Goal: Transaction & Acquisition: Book appointment/travel/reservation

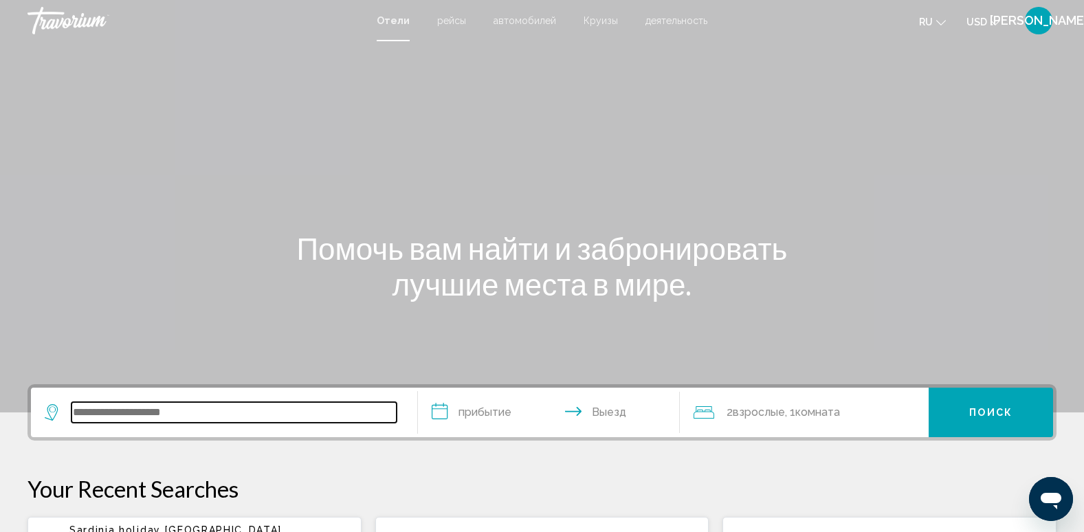
click at [236, 414] on input "Search widget" at bounding box center [233, 412] width 325 height 21
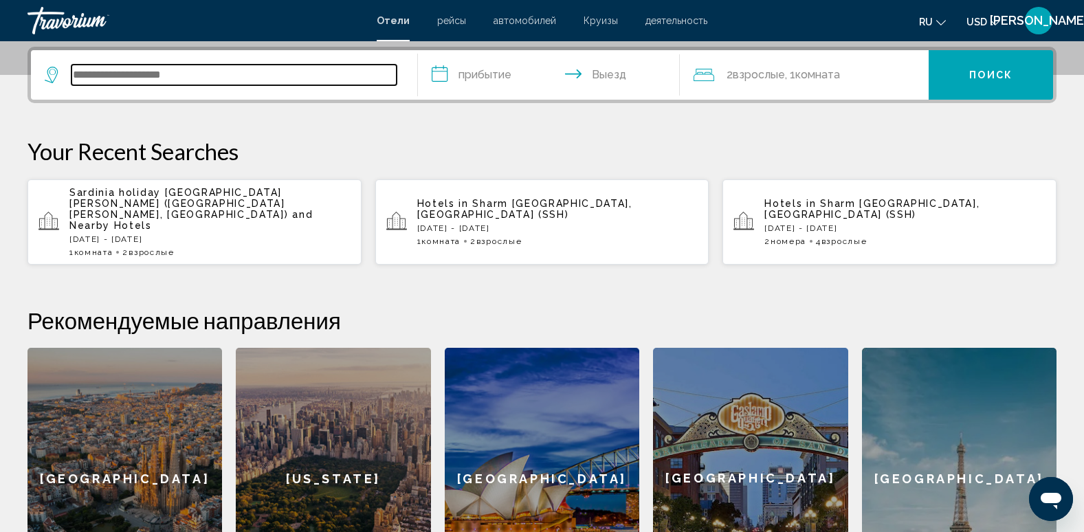
scroll to position [339, 0]
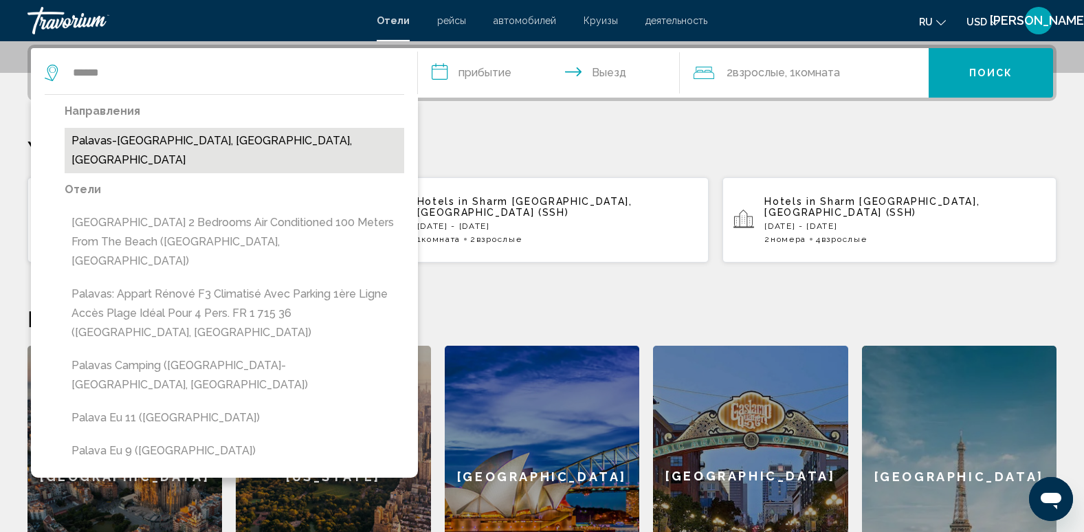
click at [193, 139] on button "Palavas-[GEOGRAPHIC_DATA], [GEOGRAPHIC_DATA], [GEOGRAPHIC_DATA]" at bounding box center [234, 150] width 339 height 45
type input "**********"
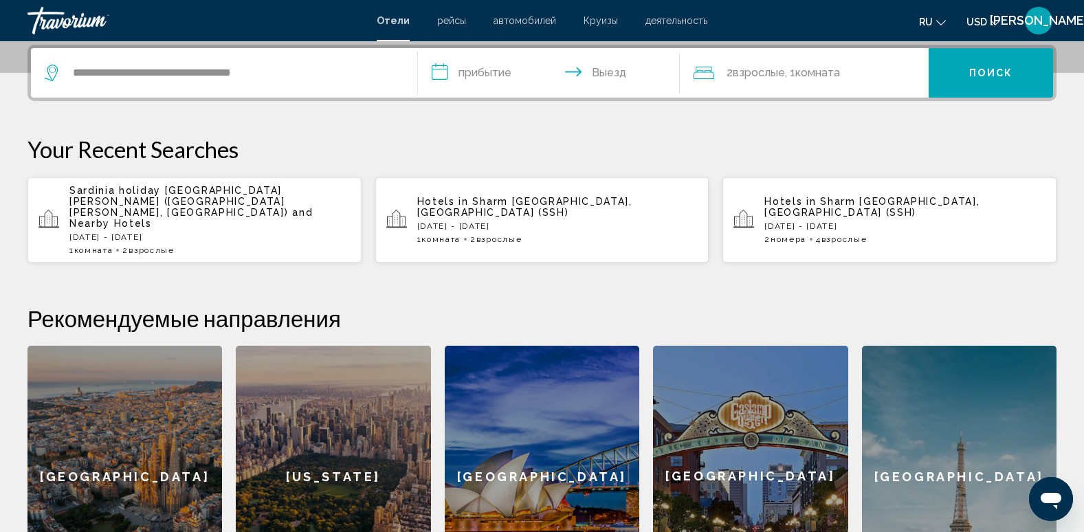
click at [487, 69] on input "**********" at bounding box center [552, 75] width 268 height 54
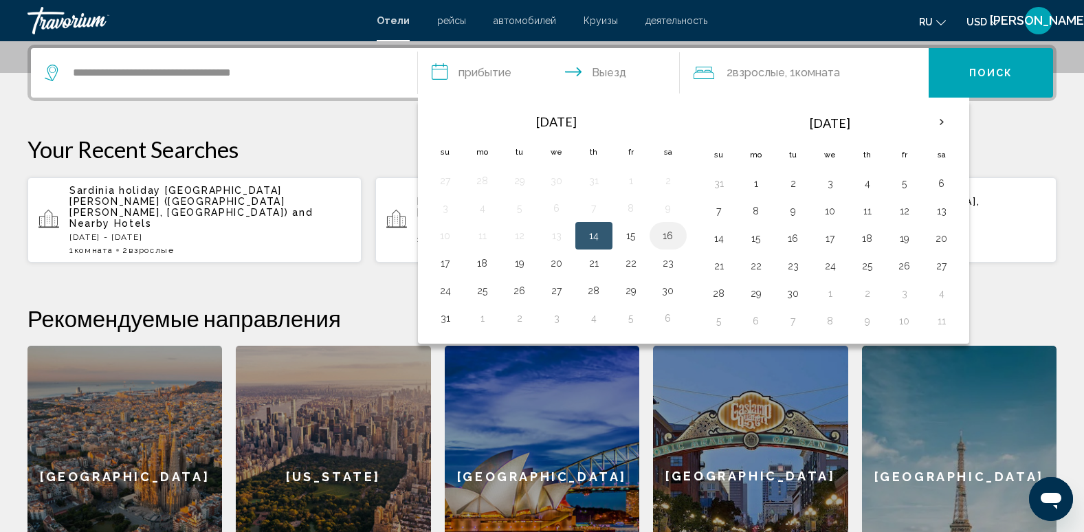
click at [667, 237] on button "16" at bounding box center [668, 235] width 22 height 19
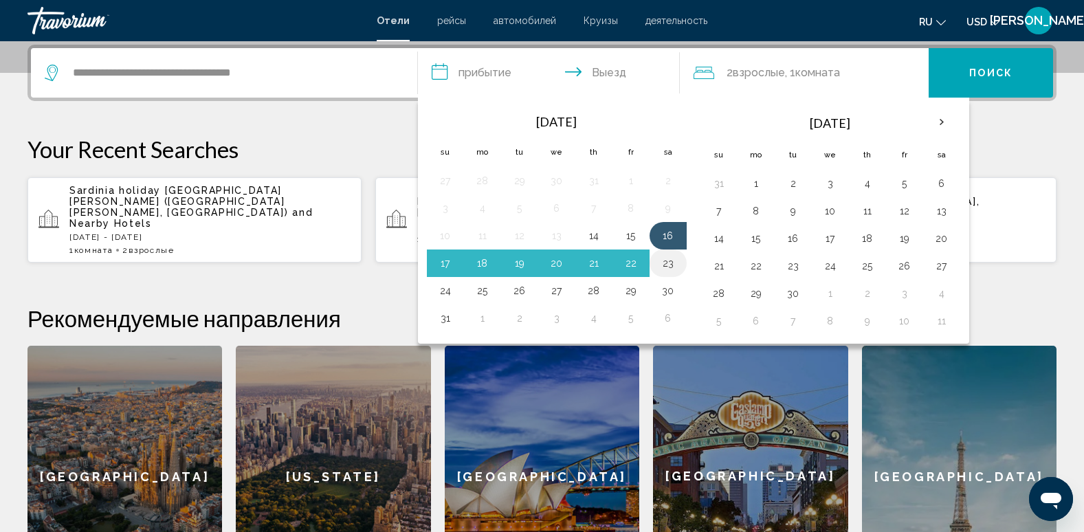
click at [667, 265] on button "23" at bounding box center [668, 263] width 22 height 19
type input "**********"
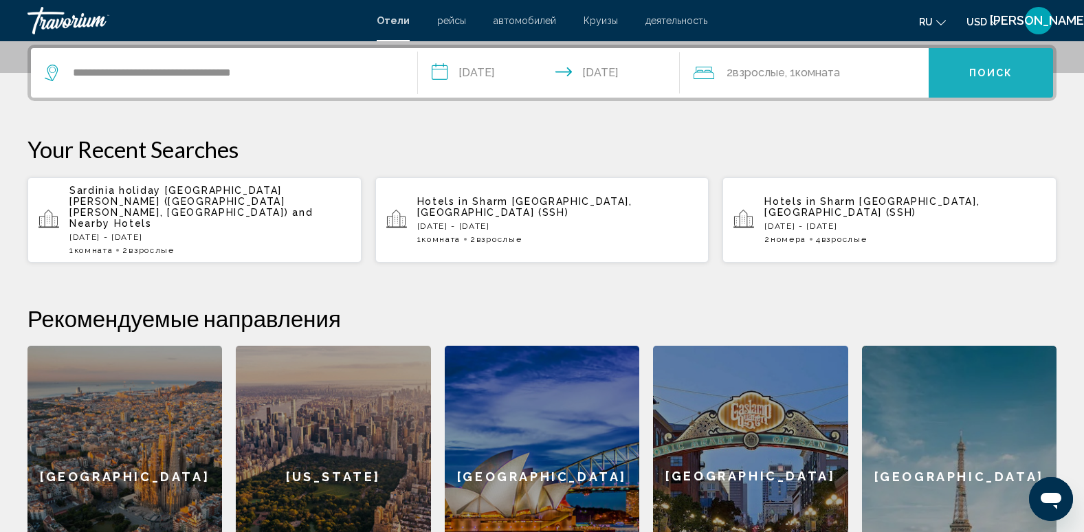
click at [978, 66] on button "Поиск" at bounding box center [990, 72] width 124 height 49
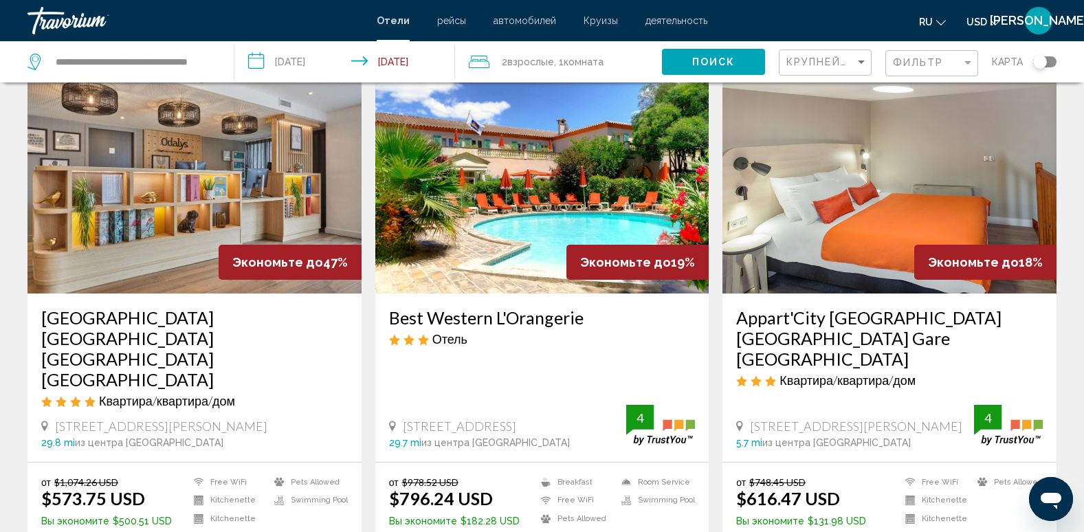
scroll to position [55, 0]
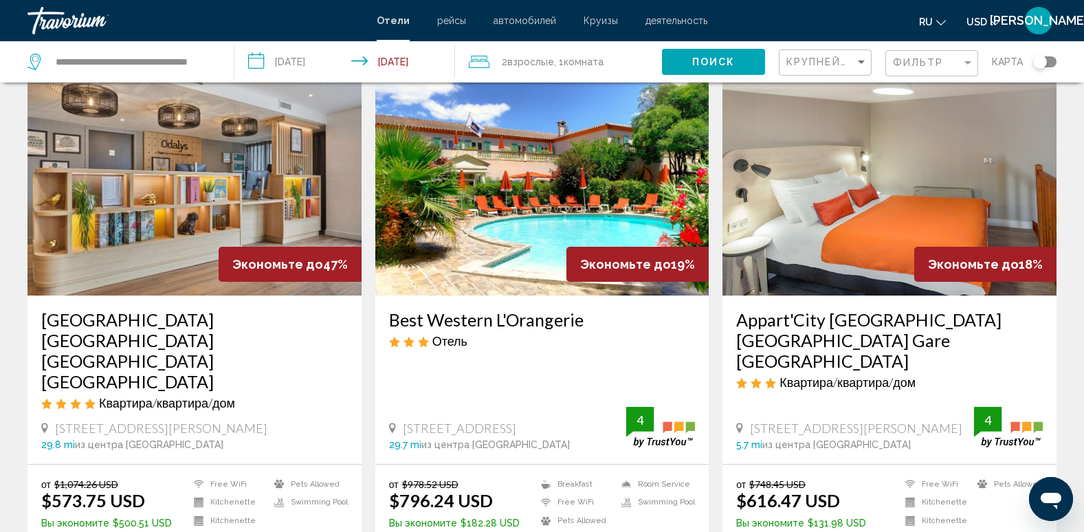
click at [209, 171] on img "Main content" at bounding box center [194, 186] width 334 height 220
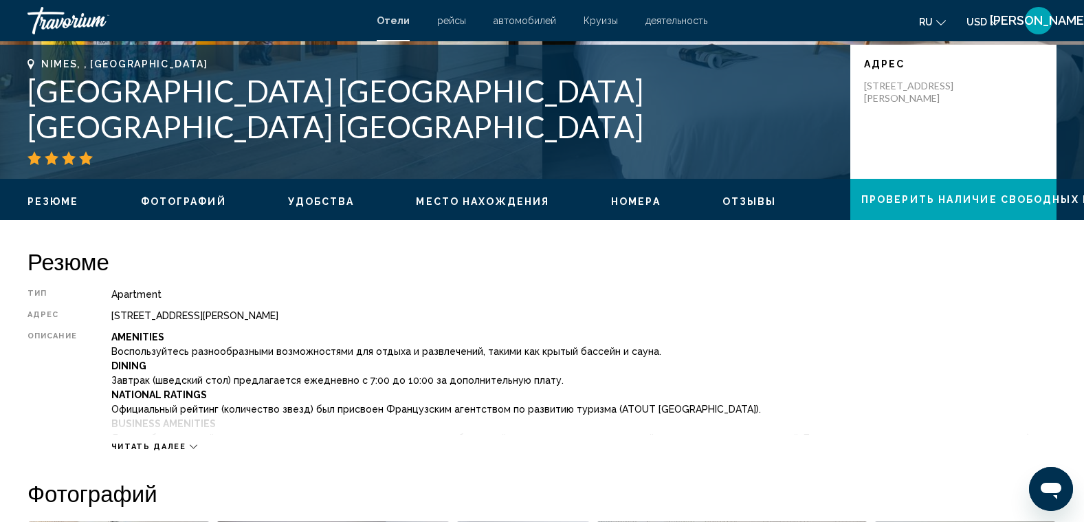
scroll to position [302, 0]
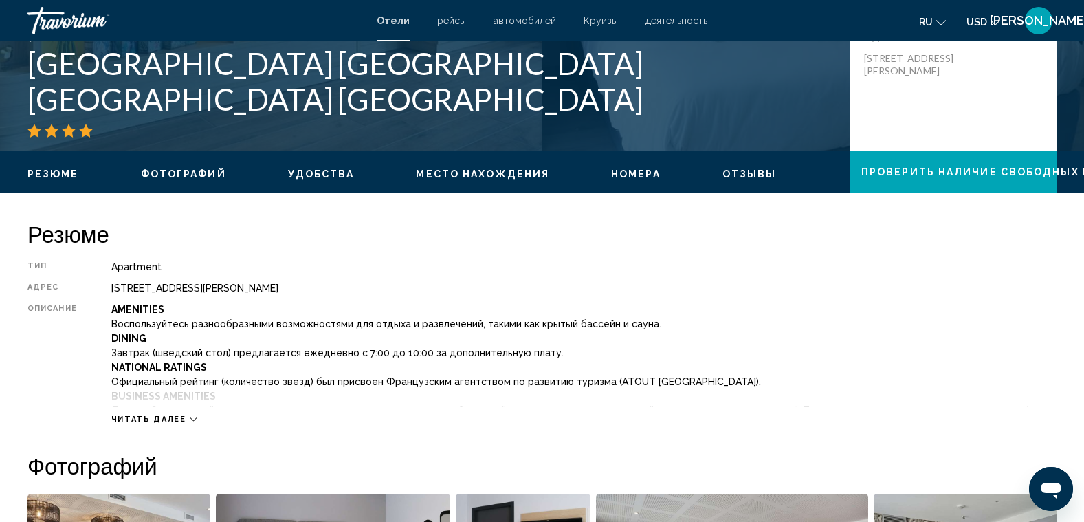
click at [172, 394] on div "Читать далее" at bounding box center [583, 405] width 945 height 38
click at [166, 417] on span "Читать далее" at bounding box center [148, 418] width 75 height 9
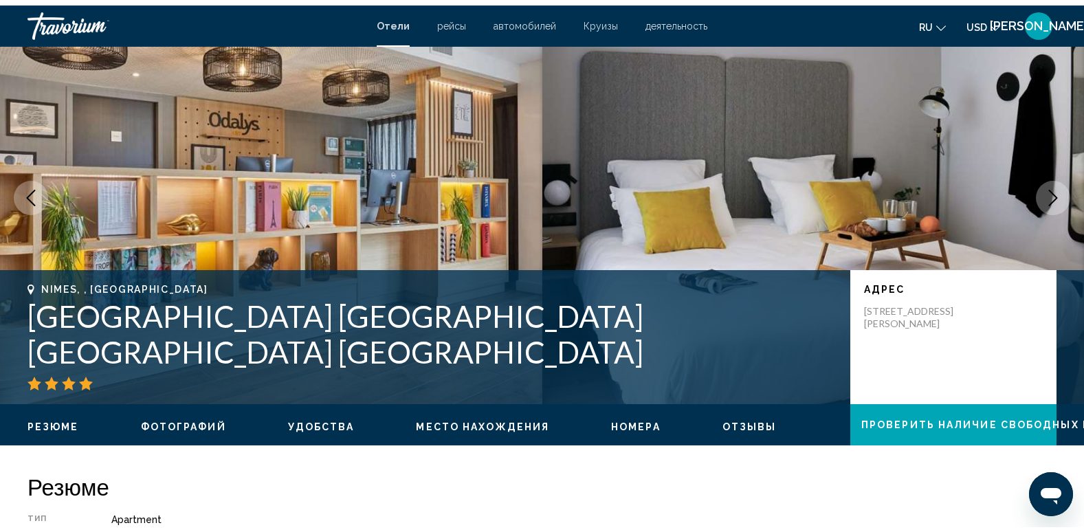
scroll to position [0, 0]
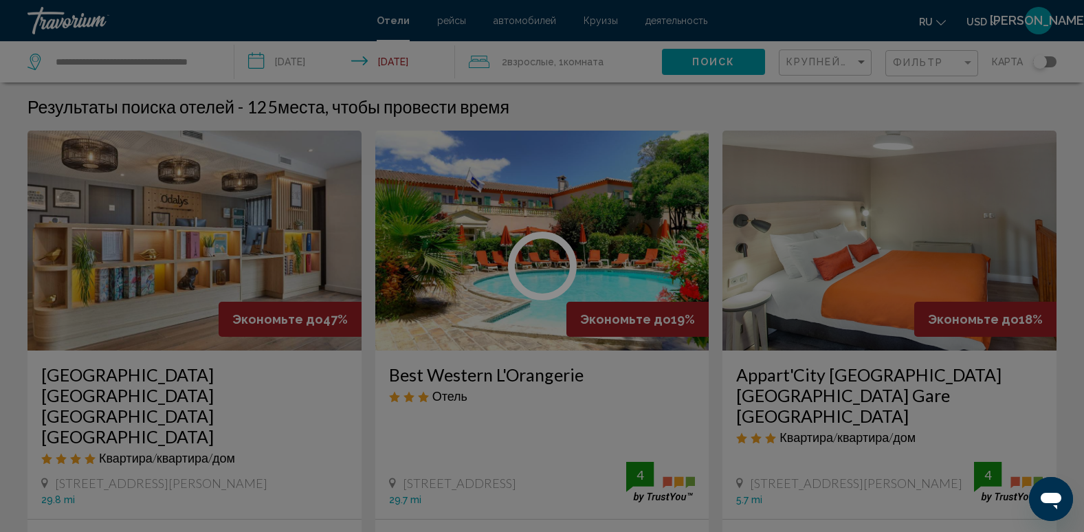
click at [663, 182] on div at bounding box center [542, 266] width 1084 height 532
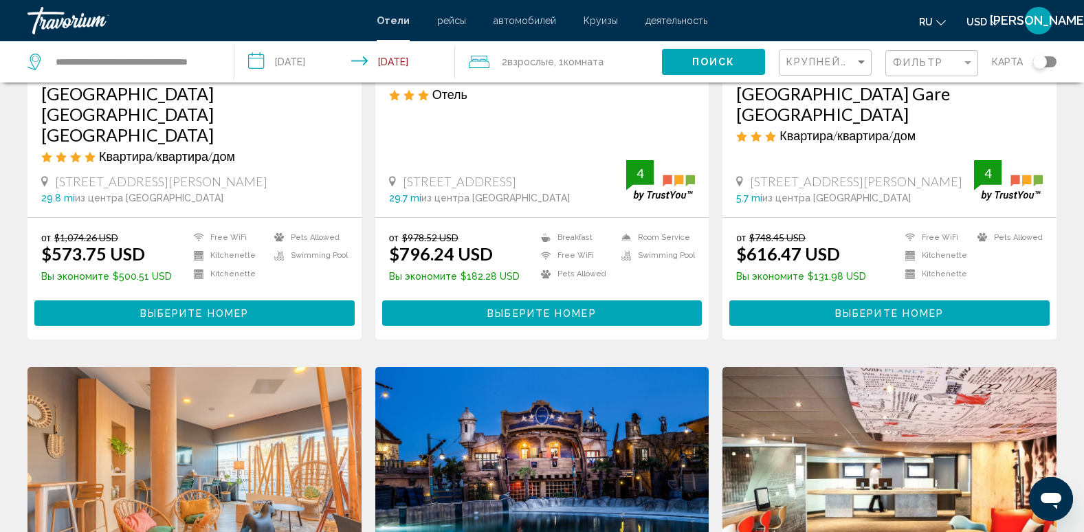
scroll to position [275, 0]
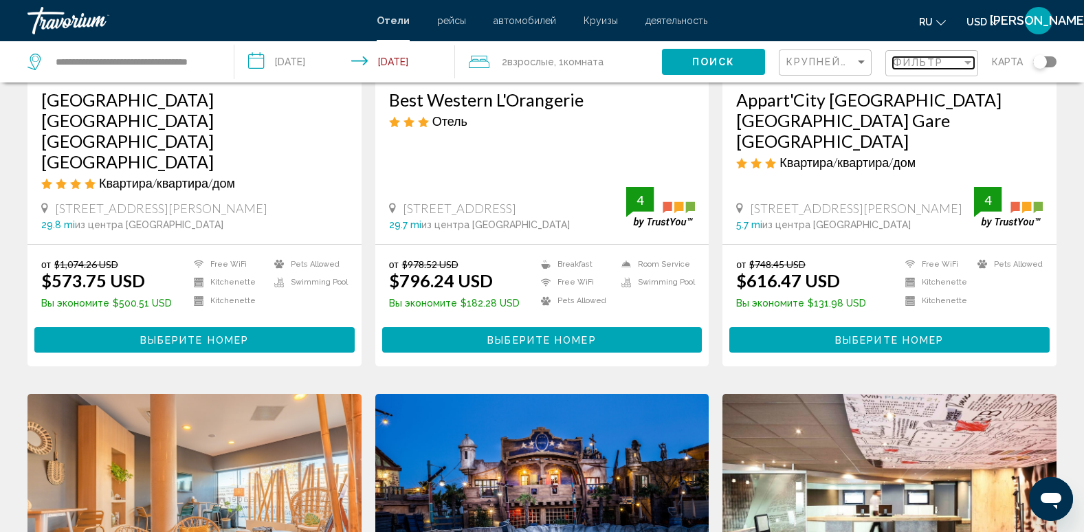
click at [933, 61] on span "Фильтр" at bounding box center [918, 62] width 51 height 11
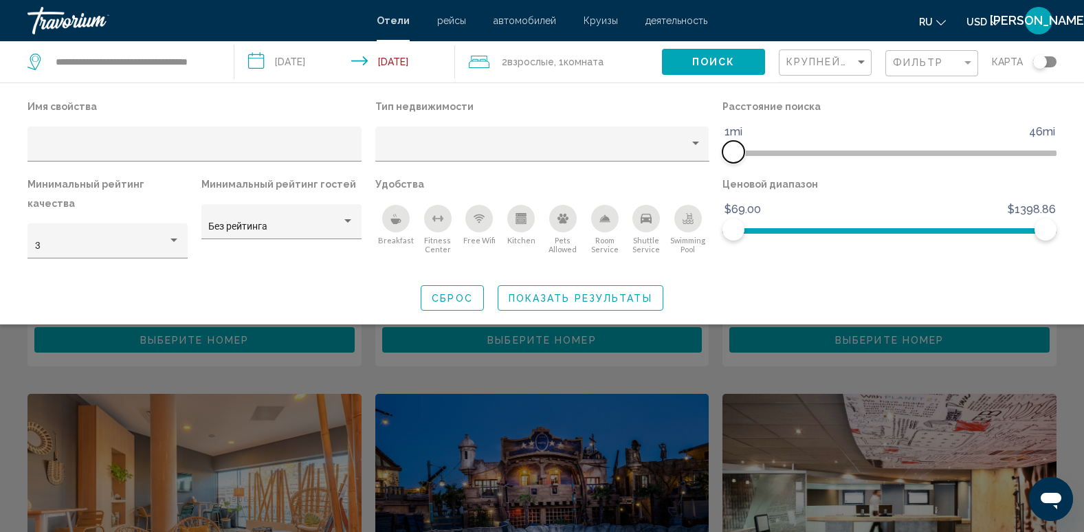
drag, startPoint x: 933, startPoint y: 151, endPoint x: 729, endPoint y: 172, distance: 205.3
click at [729, 172] on div "Расстояние поиска 1mi 46mi 1mi" at bounding box center [889, 136] width 348 height 78
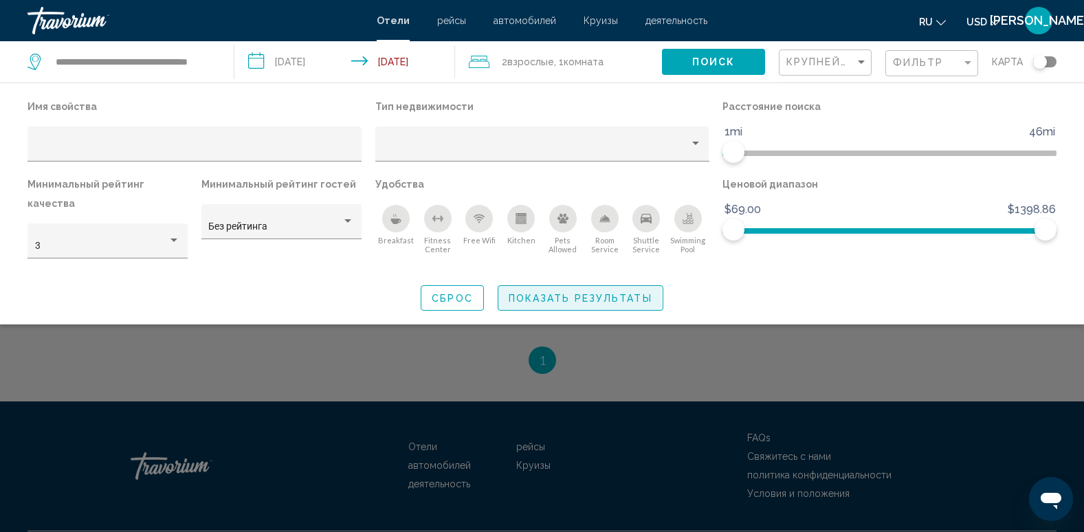
click at [542, 293] on span "Показать результаты" at bounding box center [581, 298] width 144 height 11
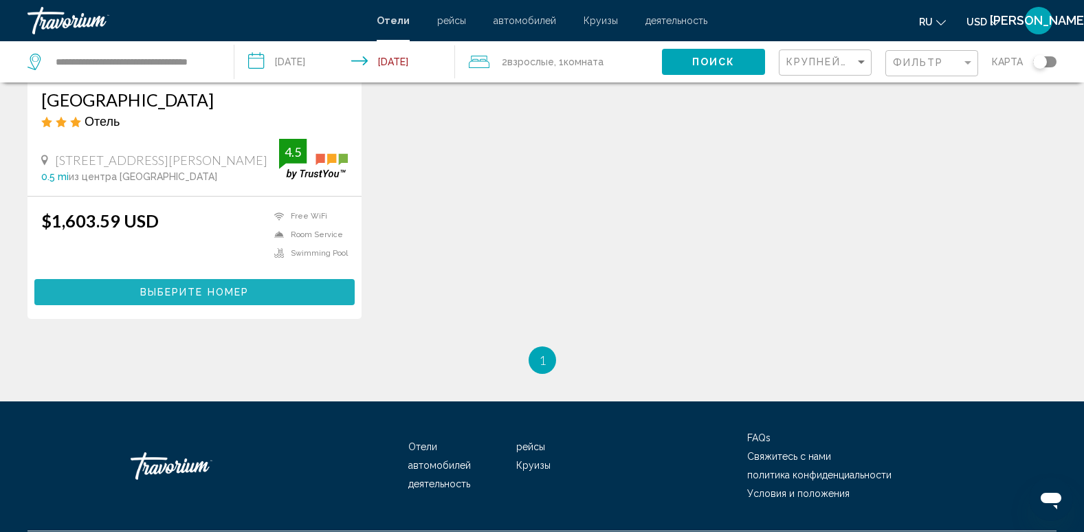
click at [214, 300] on button "Выберите номер" at bounding box center [194, 291] width 320 height 25
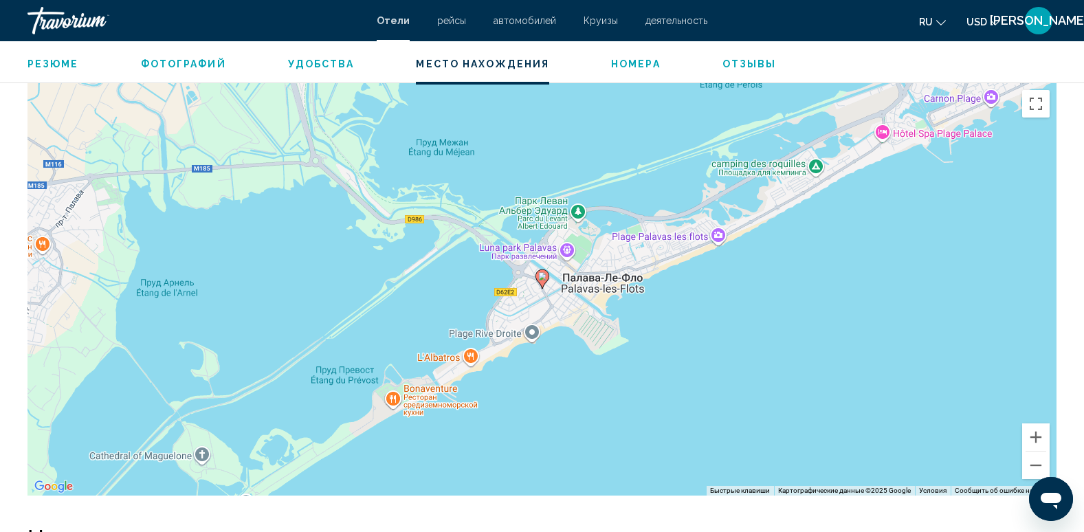
scroll to position [1237, 0]
click at [949, 137] on div "Чтобы активировать перетаскивание с помощью клавиатуры, нажмите Alt + Ввод. Пос…" at bounding box center [541, 288] width 1029 height 412
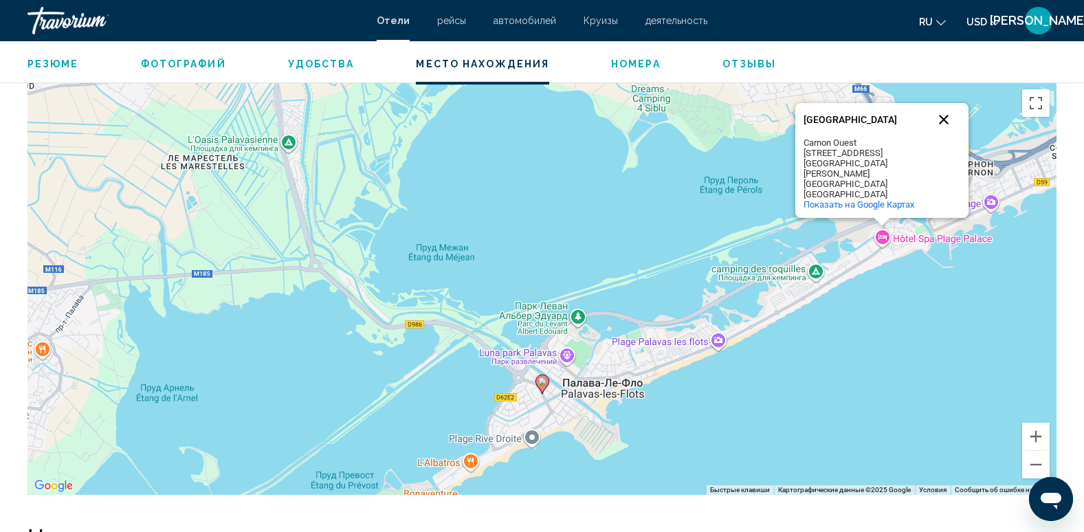
click at [939, 136] on button "Закрыть" at bounding box center [943, 119] width 33 height 33
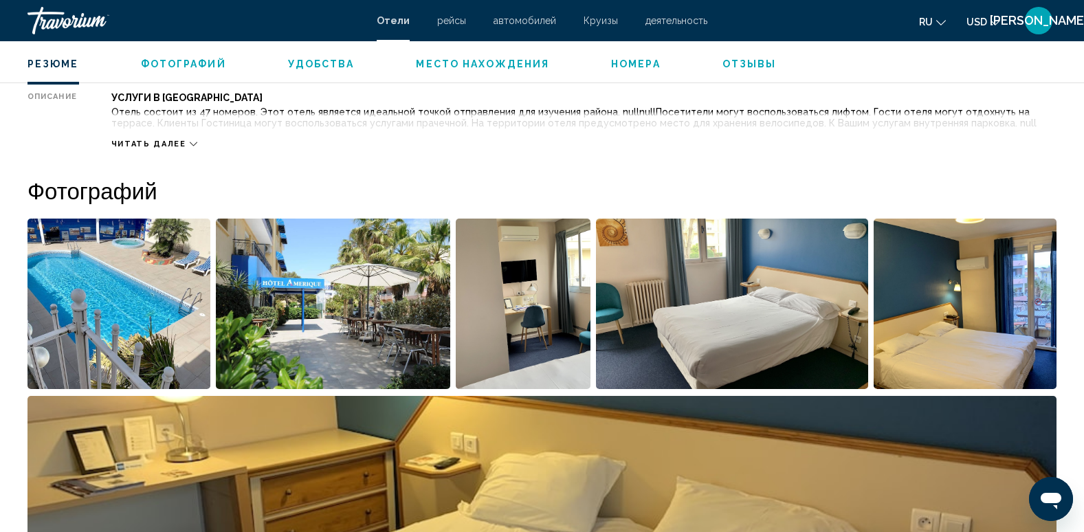
scroll to position [510, 0]
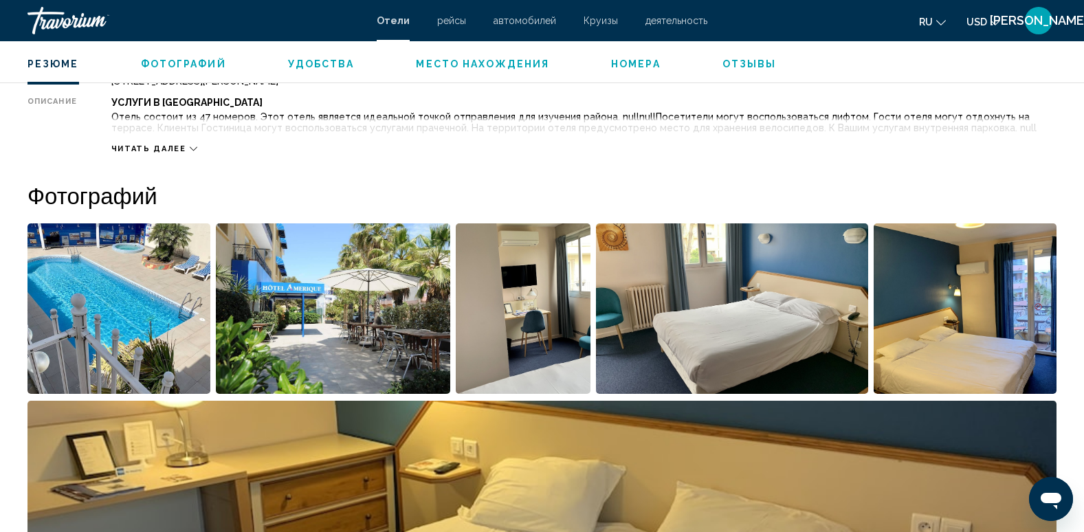
click at [166, 148] on span "Читать далее" at bounding box center [148, 148] width 75 height 9
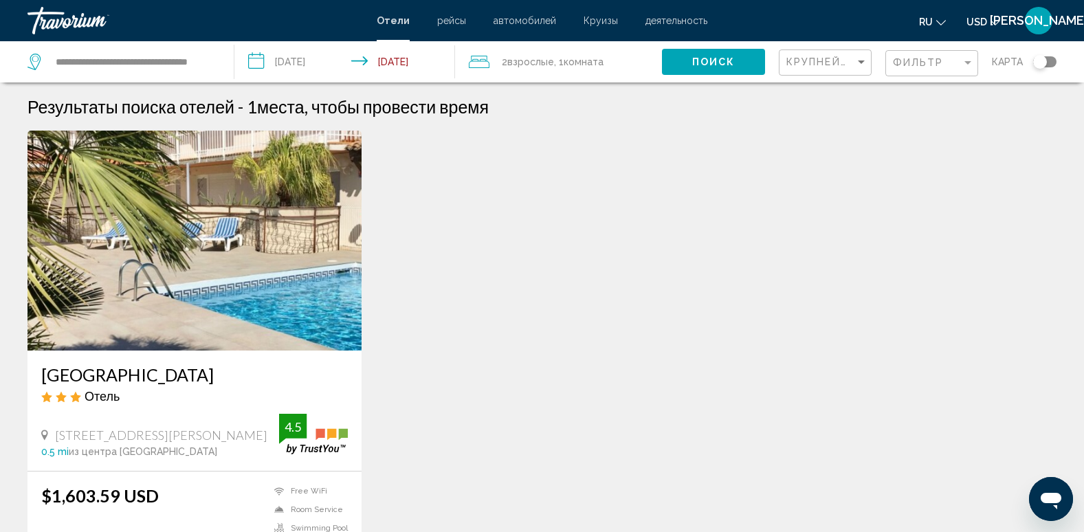
click at [225, 204] on img "Main content" at bounding box center [194, 241] width 334 height 220
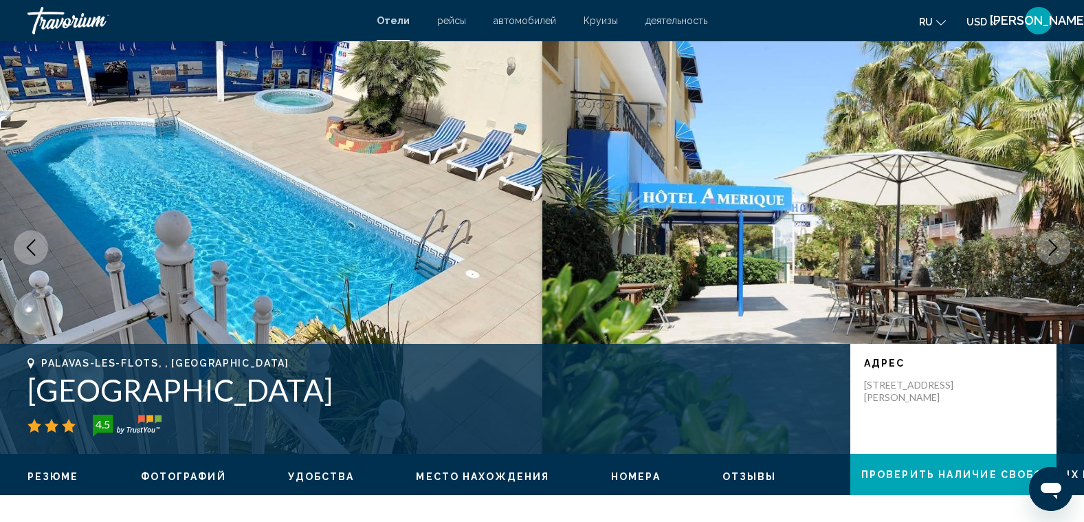
click at [1049, 247] on icon "Next image" at bounding box center [1053, 247] width 16 height 16
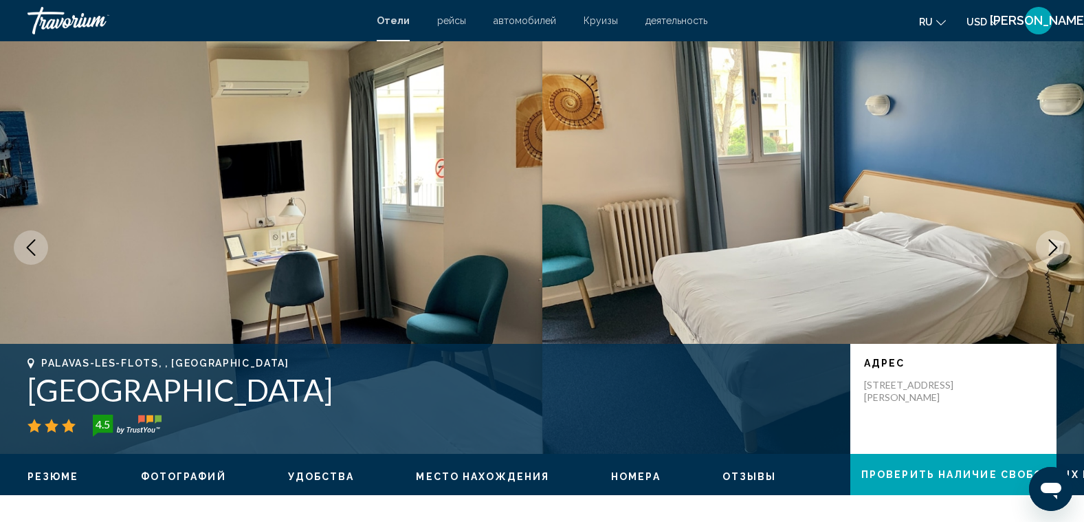
click at [1049, 247] on icon "Next image" at bounding box center [1053, 247] width 16 height 16
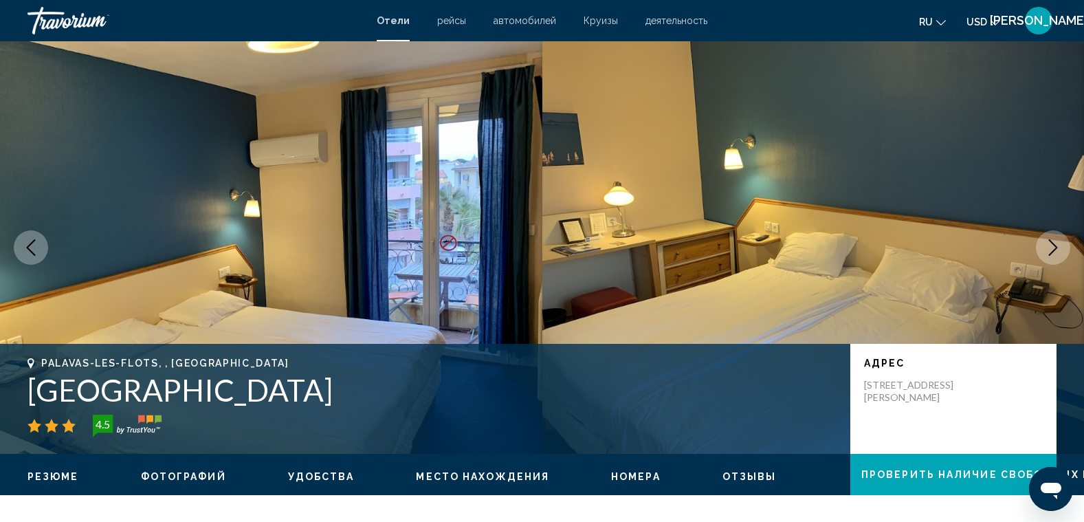
click at [1049, 247] on icon "Next image" at bounding box center [1053, 247] width 16 height 16
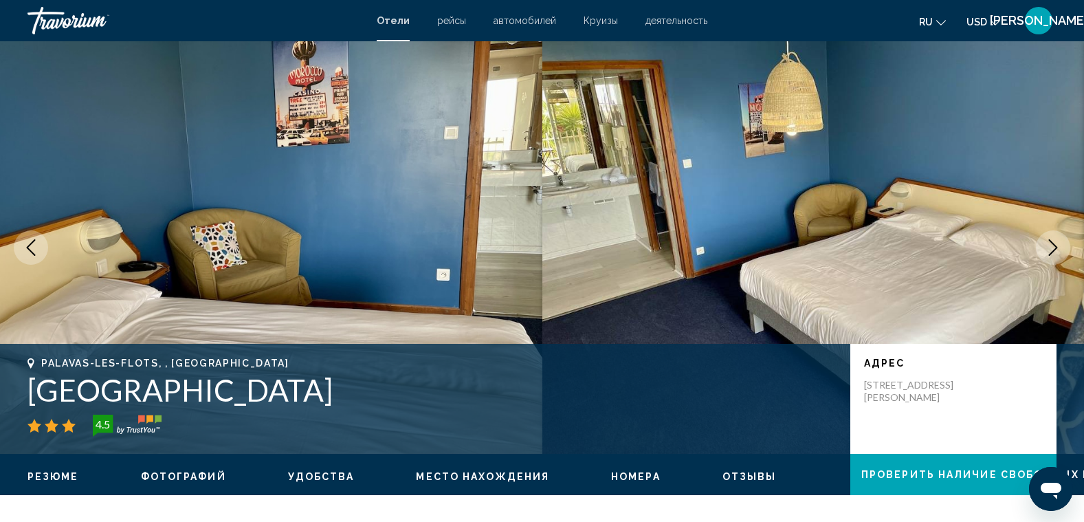
click at [1049, 247] on icon "Next image" at bounding box center [1053, 247] width 16 height 16
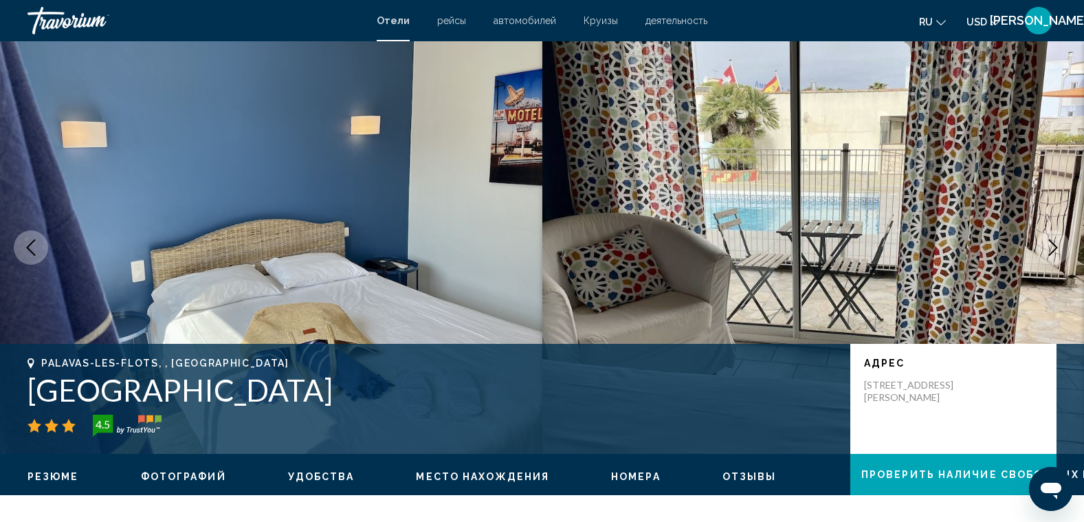
click at [1049, 247] on icon "Next image" at bounding box center [1053, 247] width 16 height 16
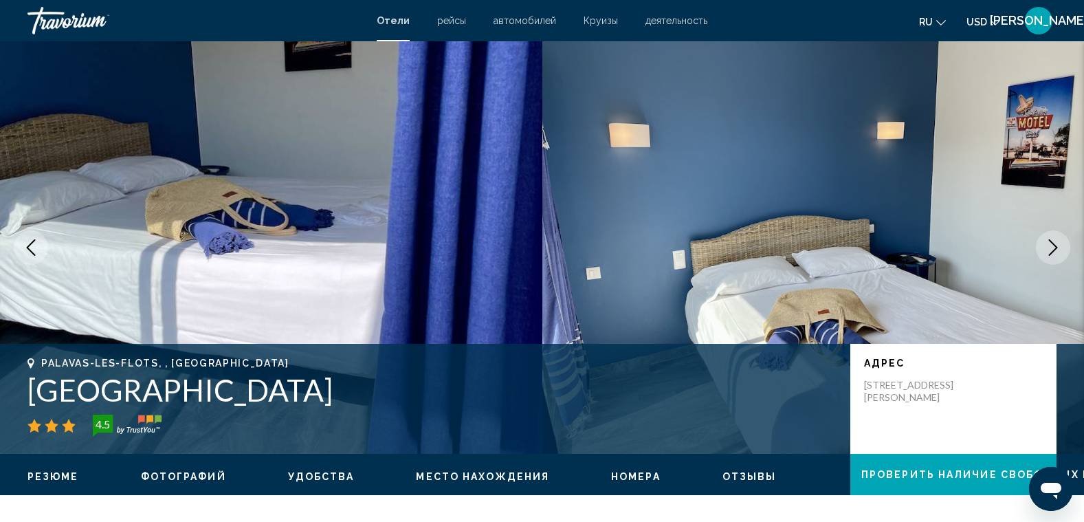
click at [1049, 247] on icon "Next image" at bounding box center [1053, 247] width 16 height 16
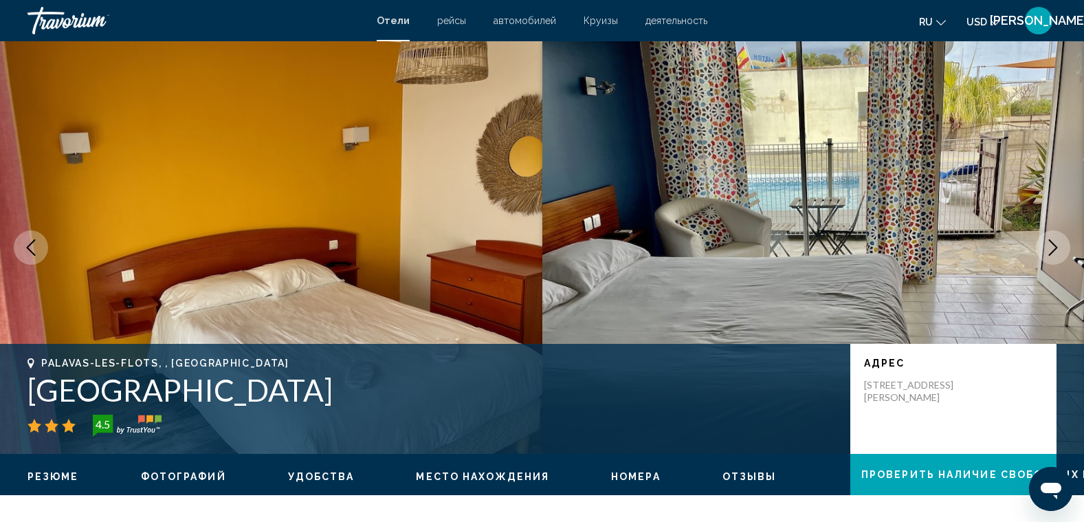
click at [1049, 247] on icon "Next image" at bounding box center [1053, 247] width 16 height 16
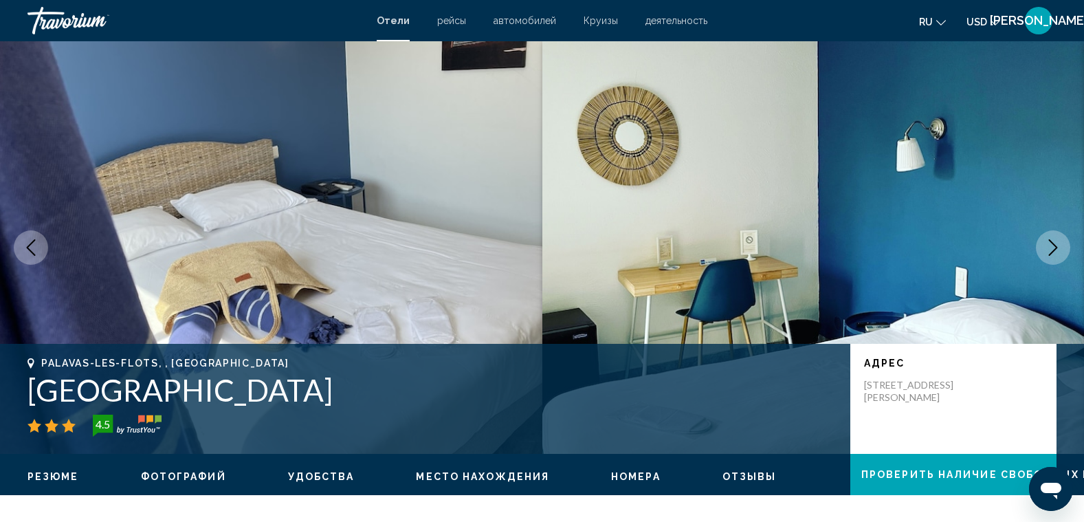
click at [1049, 247] on icon "Next image" at bounding box center [1053, 247] width 16 height 16
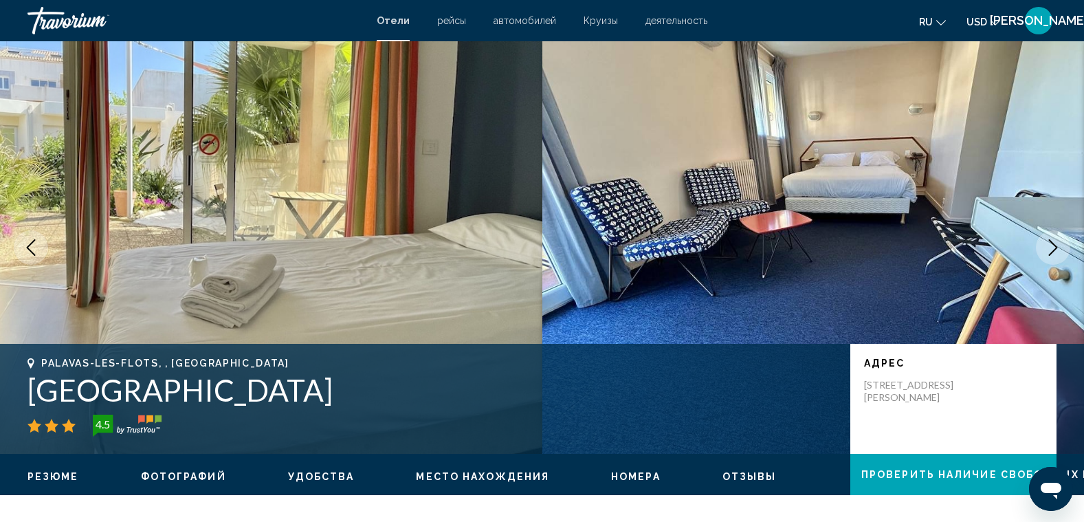
click at [1049, 247] on icon "Next image" at bounding box center [1053, 247] width 16 height 16
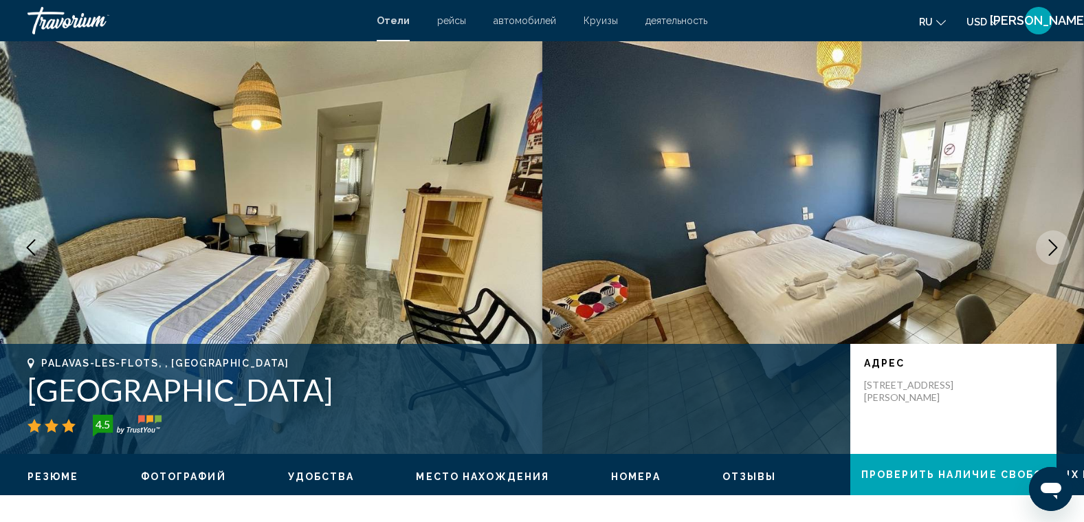
click at [1049, 247] on icon "Next image" at bounding box center [1053, 247] width 16 height 16
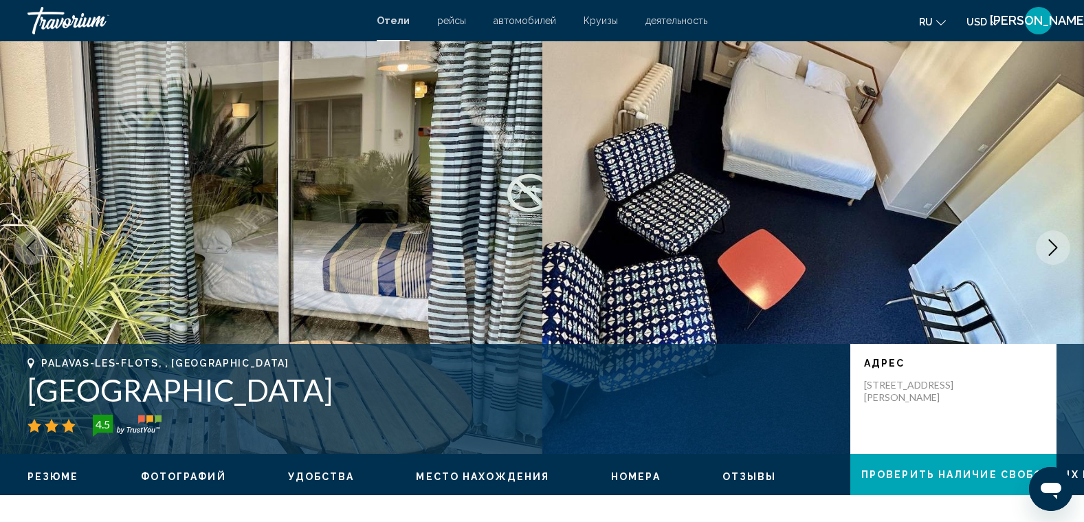
click at [1049, 247] on icon "Next image" at bounding box center [1053, 247] width 16 height 16
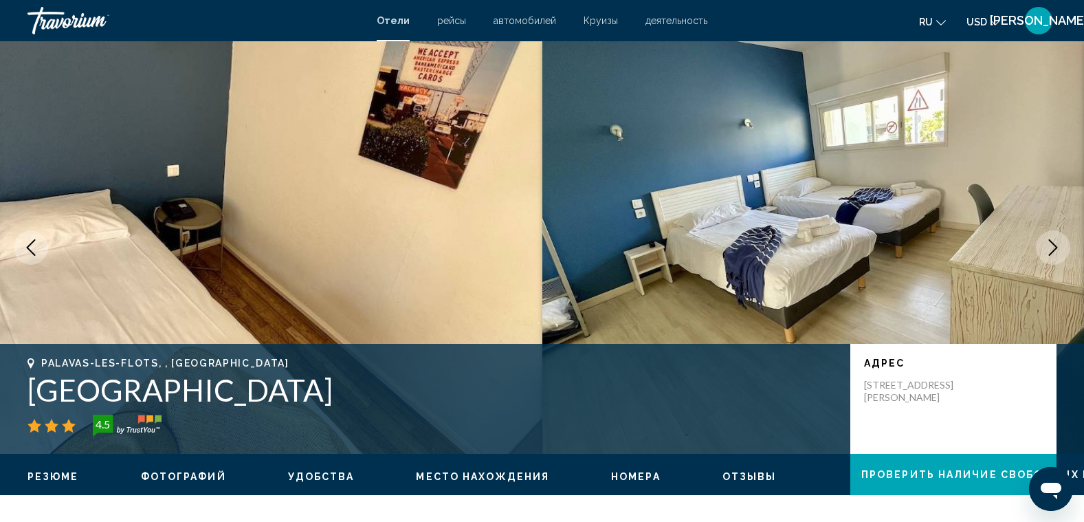
drag, startPoint x: 60, startPoint y: 2, endPoint x: 206, endPoint y: 168, distance: 221.1
click at [206, 168] on img "Main content" at bounding box center [271, 247] width 542 height 412
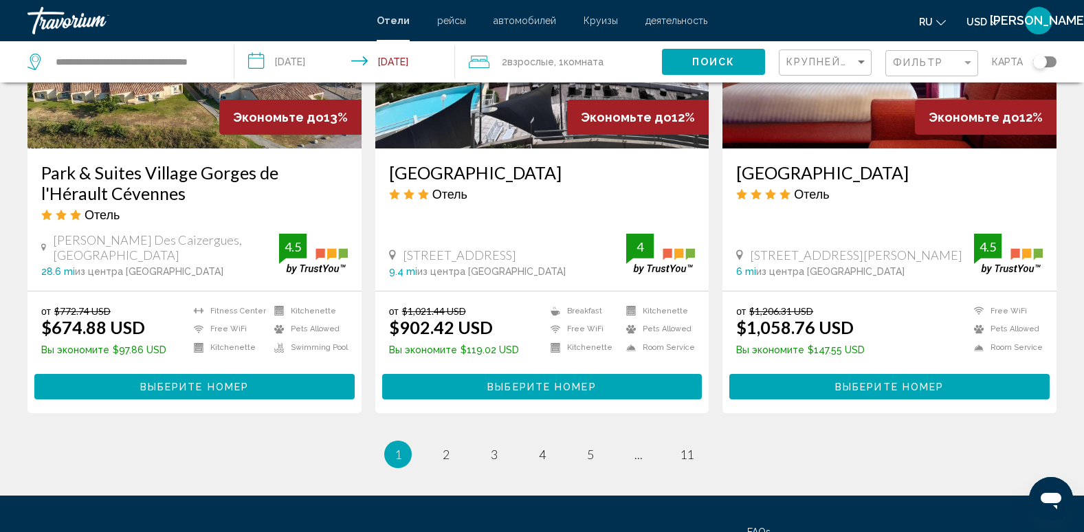
scroll to position [1787, 0]
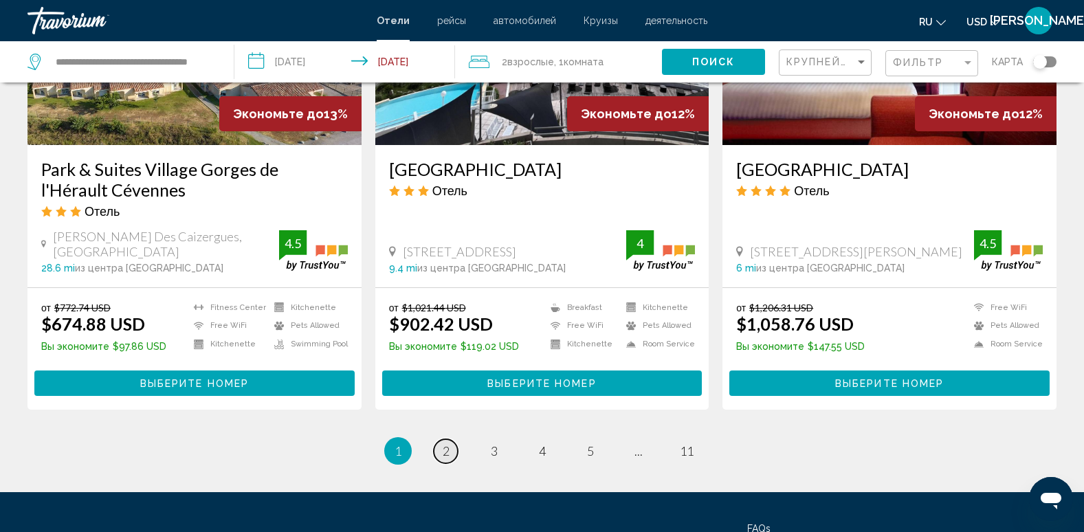
click at [443, 443] on span "2" at bounding box center [446, 450] width 7 height 15
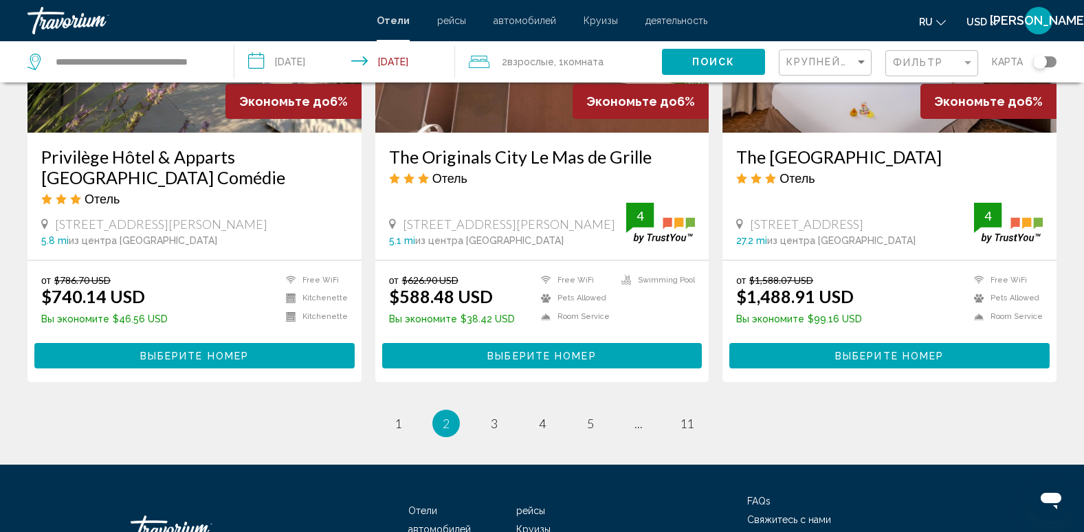
scroll to position [1759, 0]
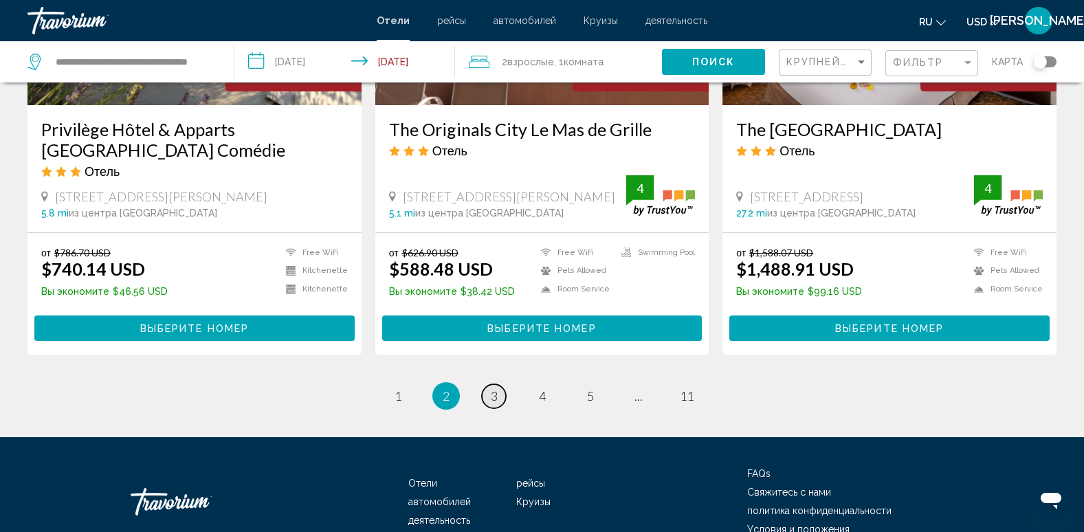
click at [491, 388] on span "3" at bounding box center [494, 395] width 7 height 15
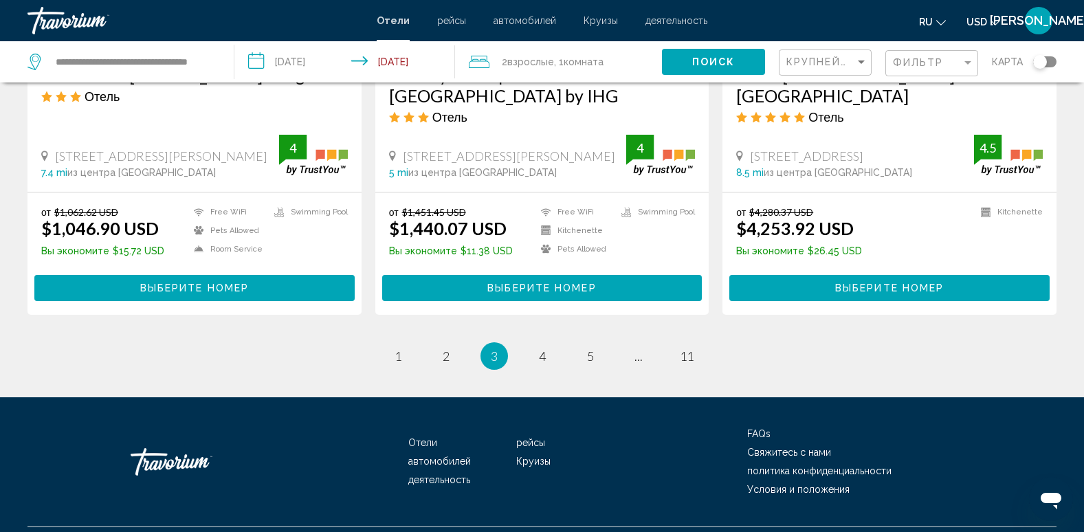
scroll to position [1827, 0]
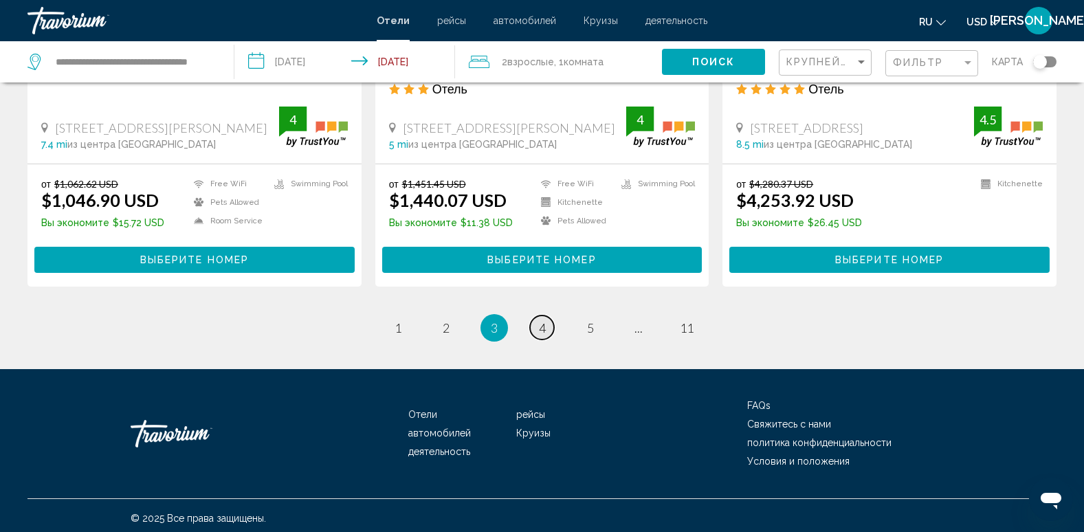
click at [542, 326] on span "4" at bounding box center [542, 327] width 7 height 15
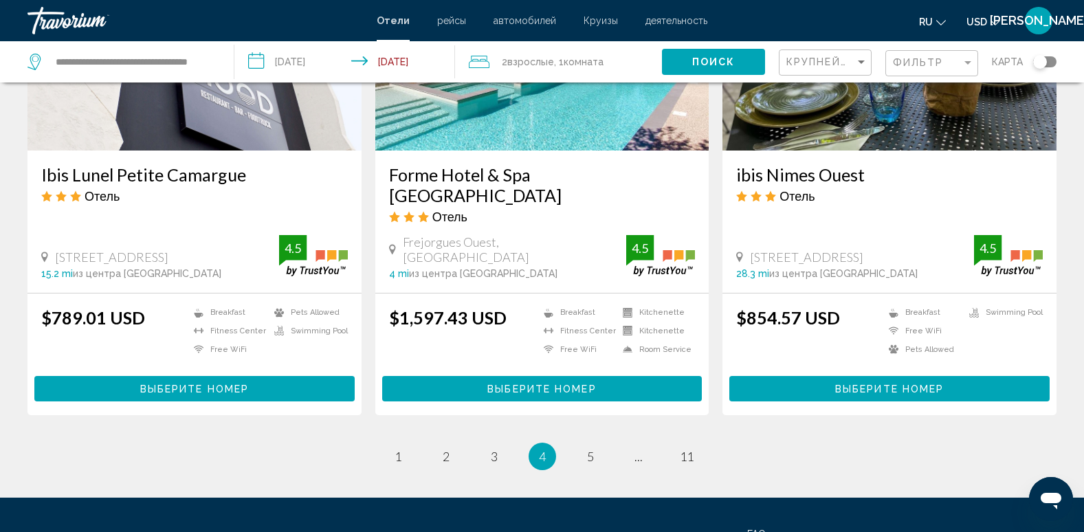
scroll to position [1677, 0]
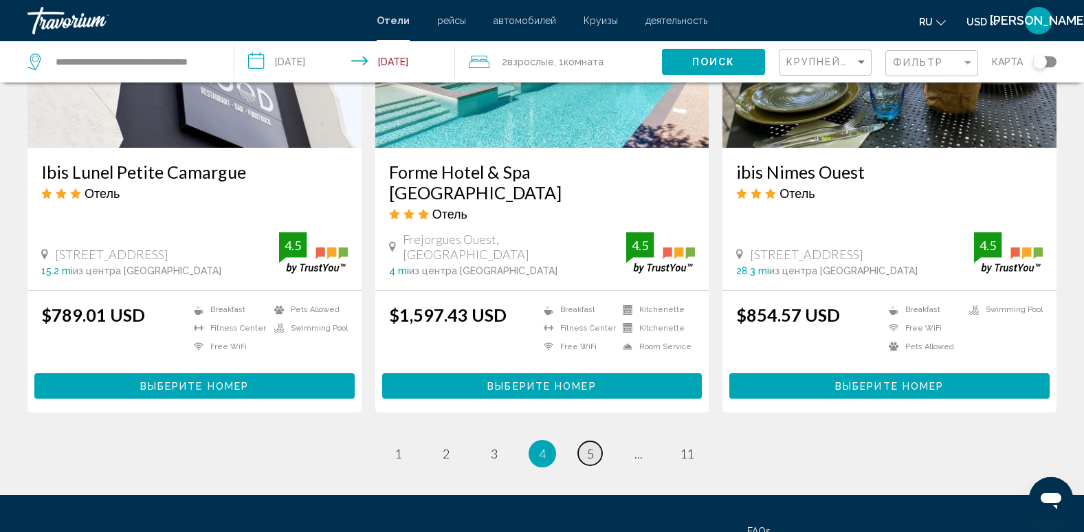
click at [590, 446] on span "5" at bounding box center [590, 453] width 7 height 15
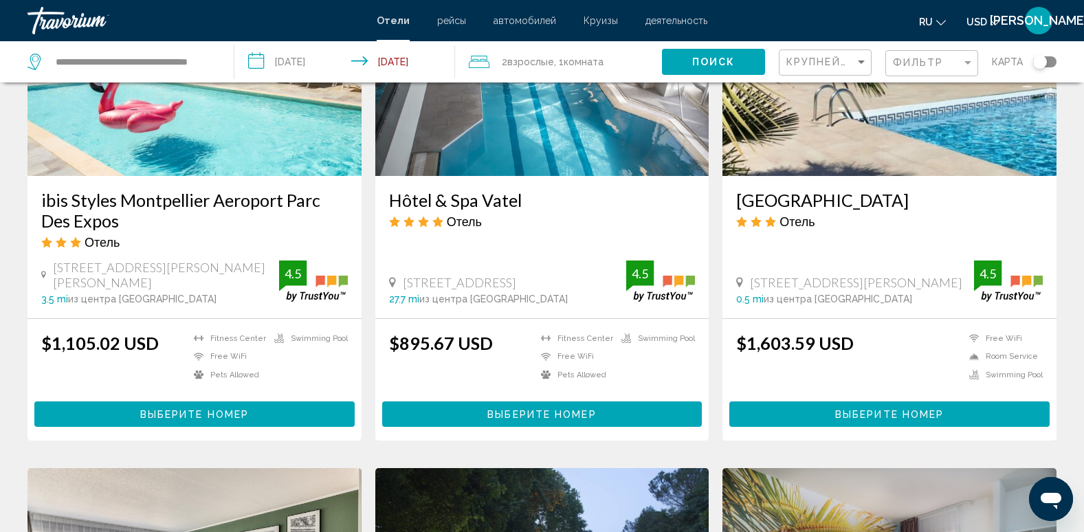
scroll to position [687, 0]
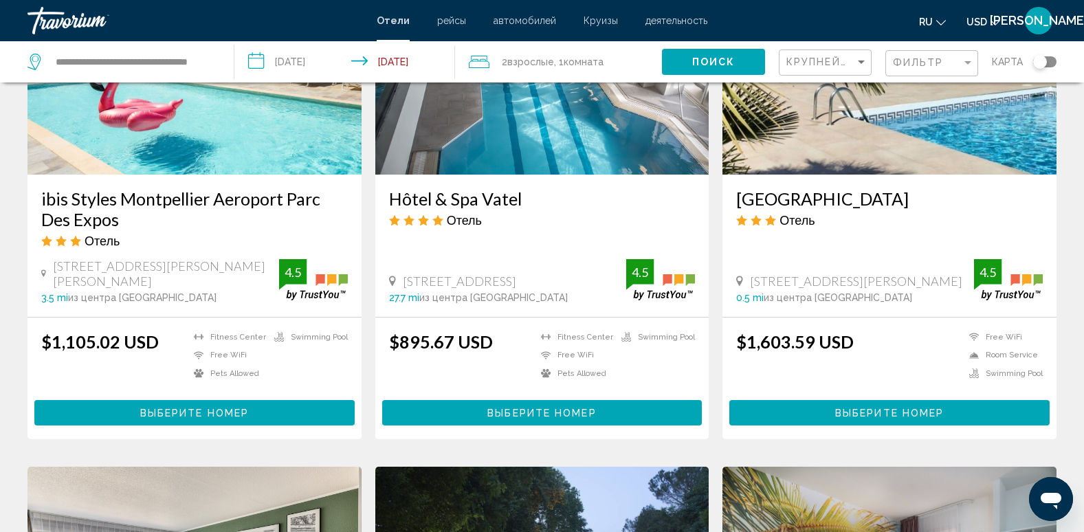
click at [221, 162] on img "Main content" at bounding box center [194, 65] width 334 height 220
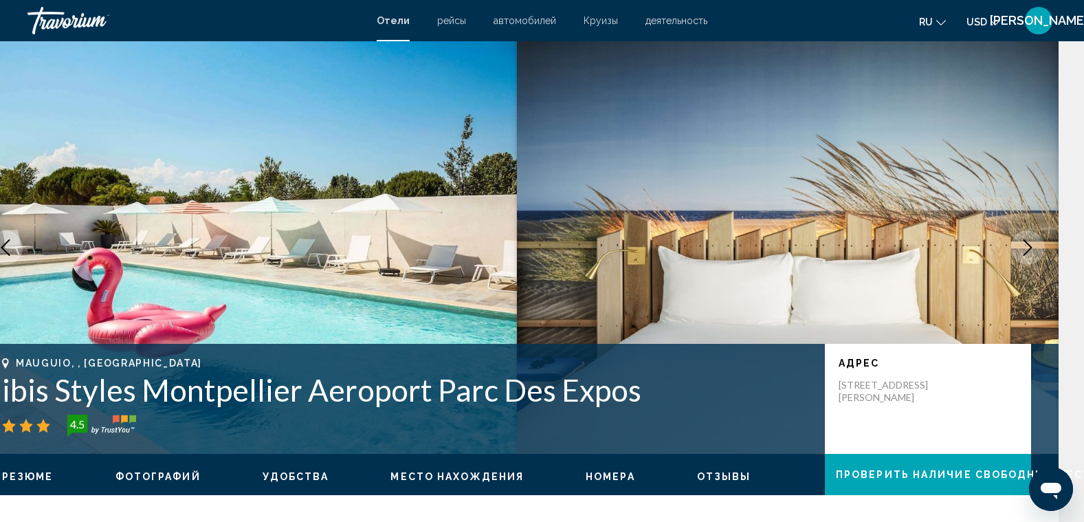
scroll to position [0, 27]
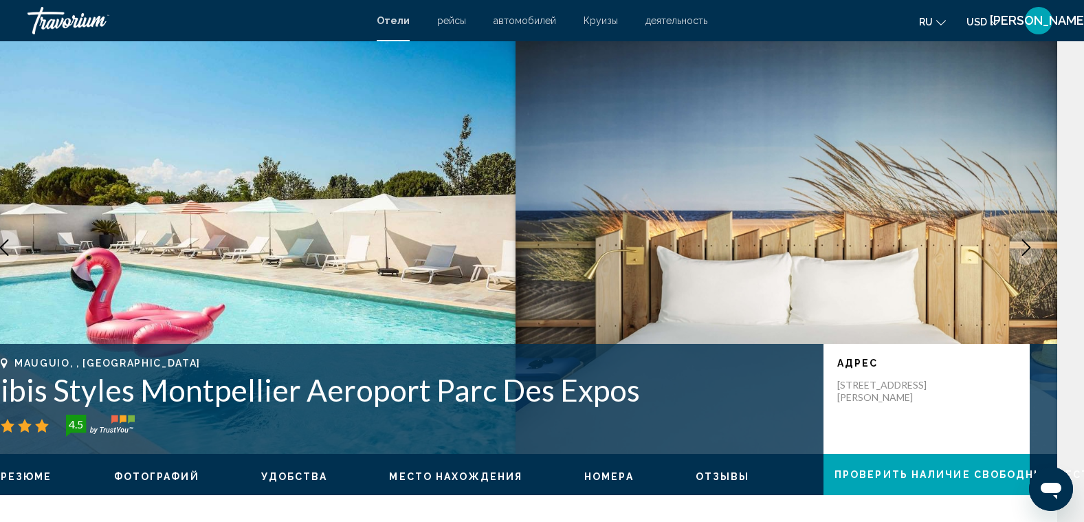
click at [1023, 245] on icon "Next image" at bounding box center [1026, 247] width 16 height 16
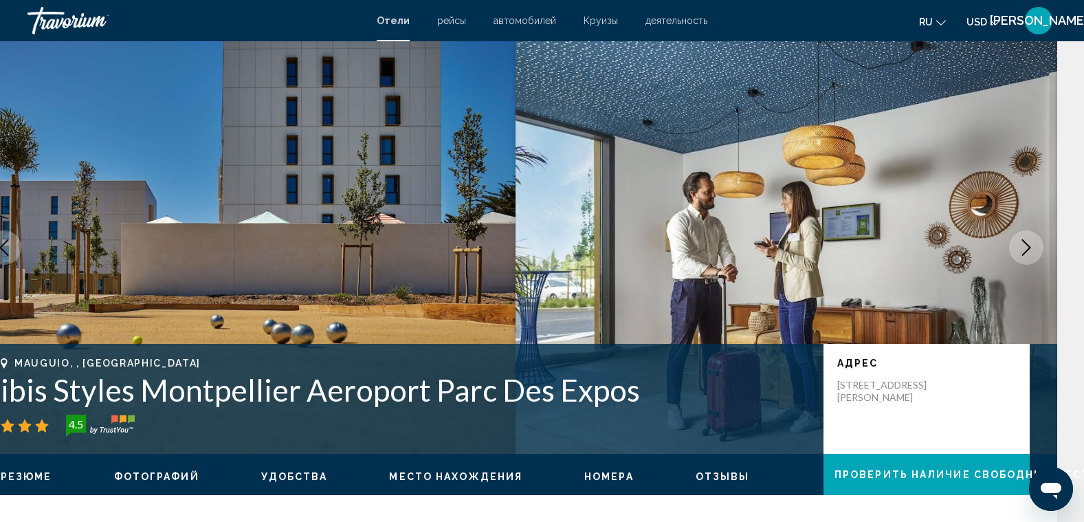
click at [1023, 245] on icon "Next image" at bounding box center [1026, 247] width 16 height 16
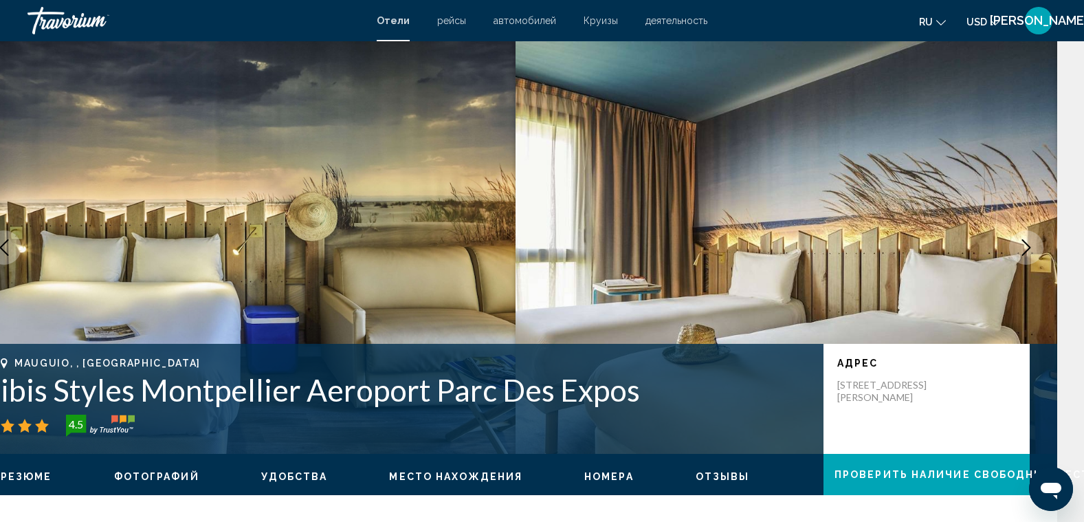
click at [1023, 245] on icon "Next image" at bounding box center [1026, 247] width 16 height 16
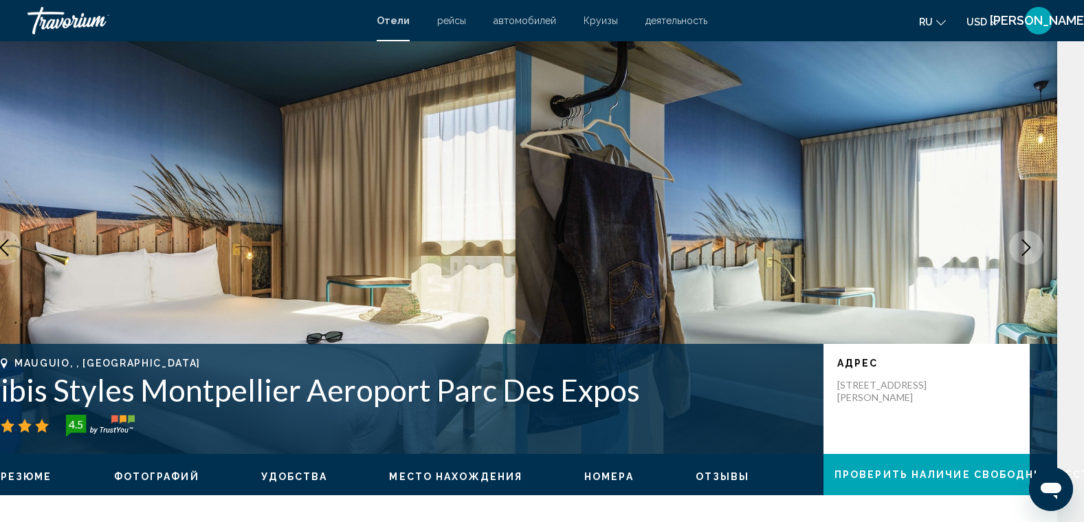
click at [1023, 245] on icon "Next image" at bounding box center [1026, 247] width 16 height 16
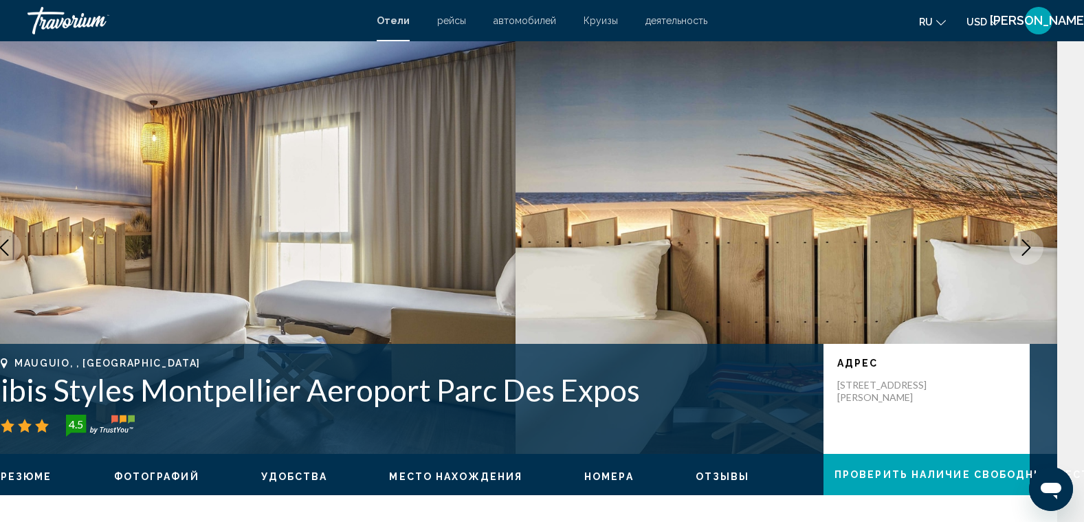
click at [1023, 245] on icon "Next image" at bounding box center [1026, 247] width 16 height 16
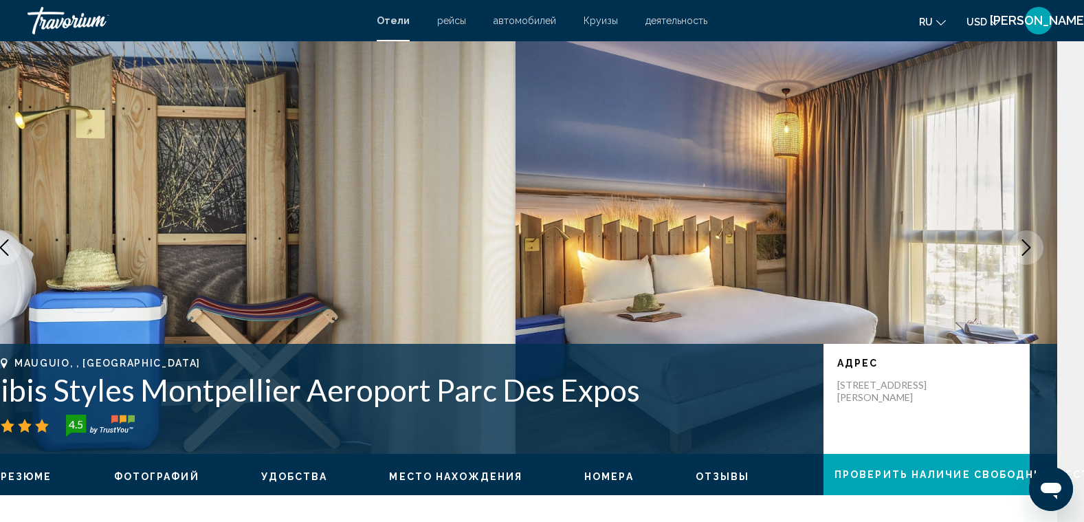
click at [1023, 245] on icon "Next image" at bounding box center [1026, 247] width 16 height 16
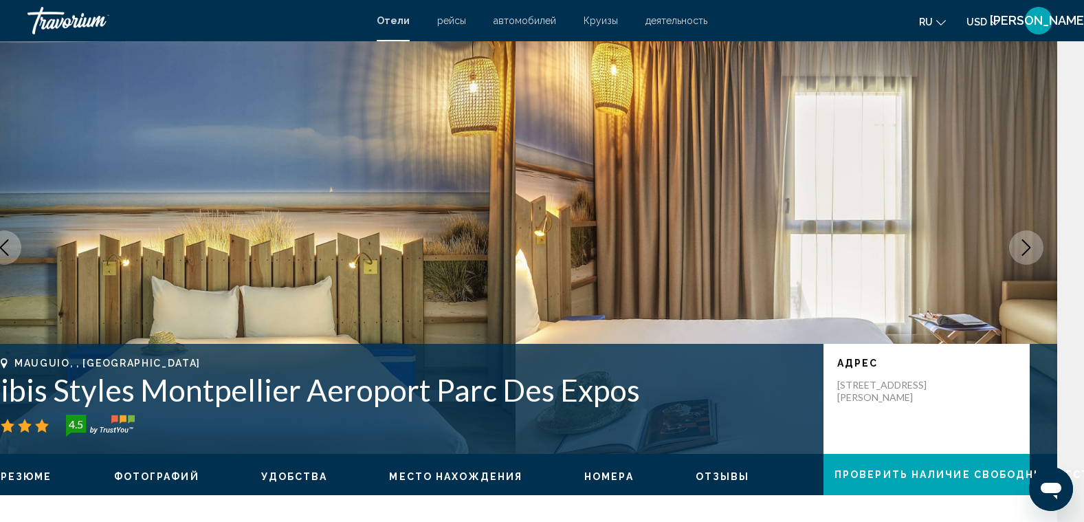
click at [1023, 245] on icon "Next image" at bounding box center [1026, 247] width 16 height 16
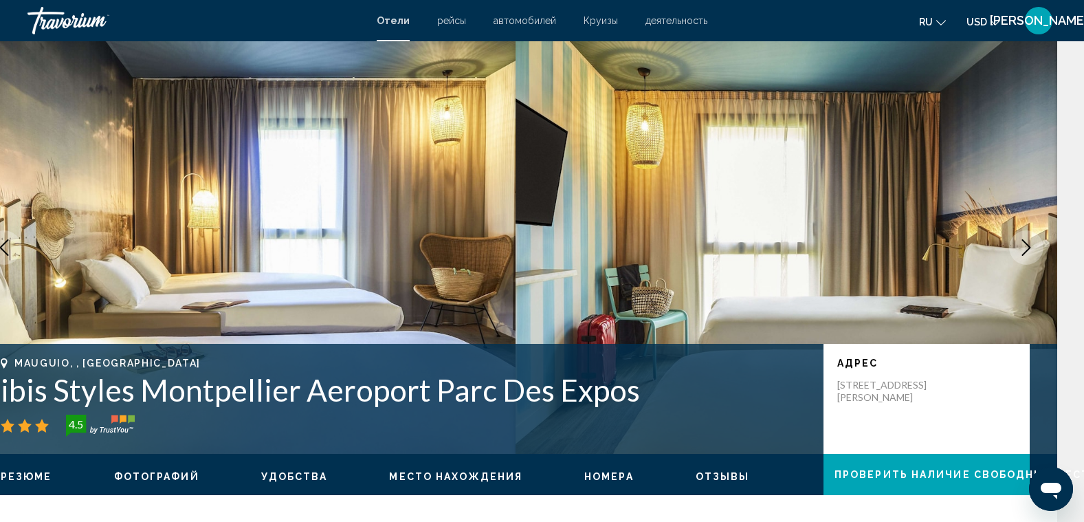
click at [1023, 245] on icon "Next image" at bounding box center [1026, 247] width 16 height 16
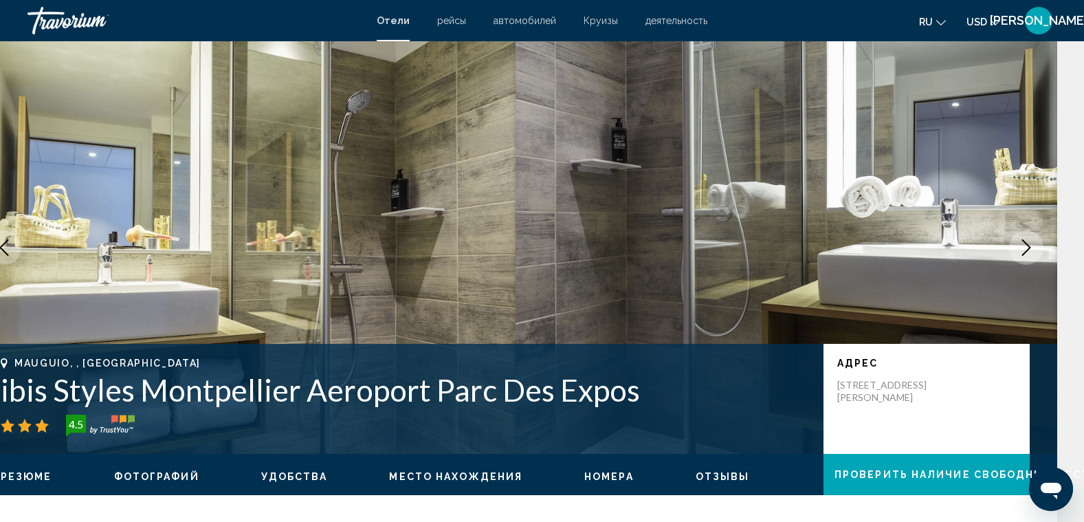
click at [1023, 245] on icon "Next image" at bounding box center [1026, 247] width 16 height 16
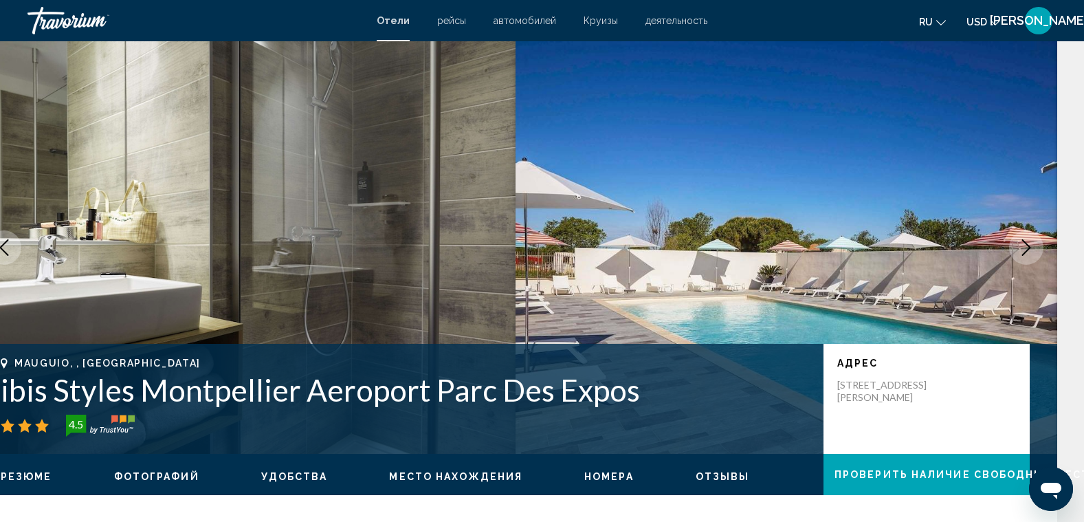
click at [1023, 245] on icon "Next image" at bounding box center [1026, 247] width 16 height 16
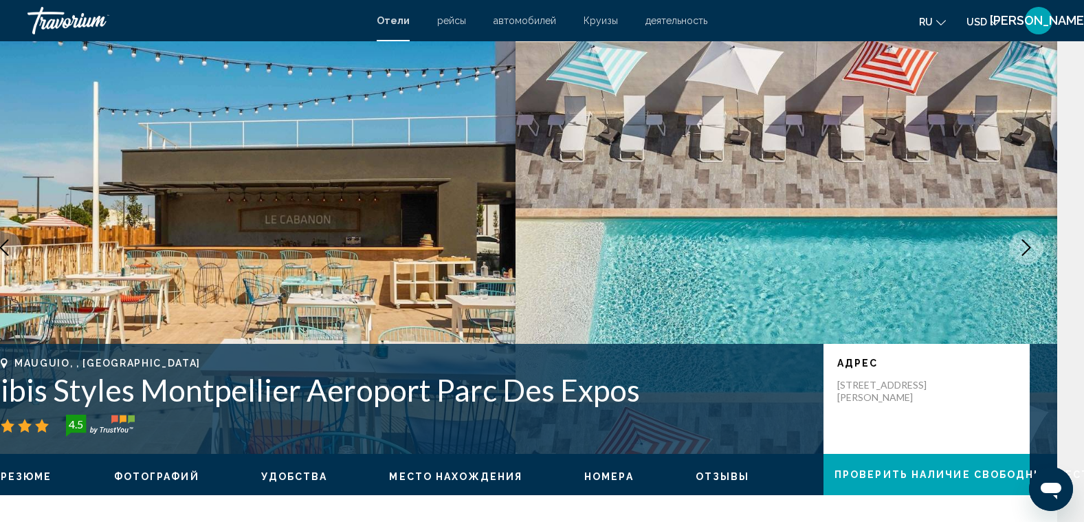
click at [1023, 245] on icon "Next image" at bounding box center [1026, 247] width 16 height 16
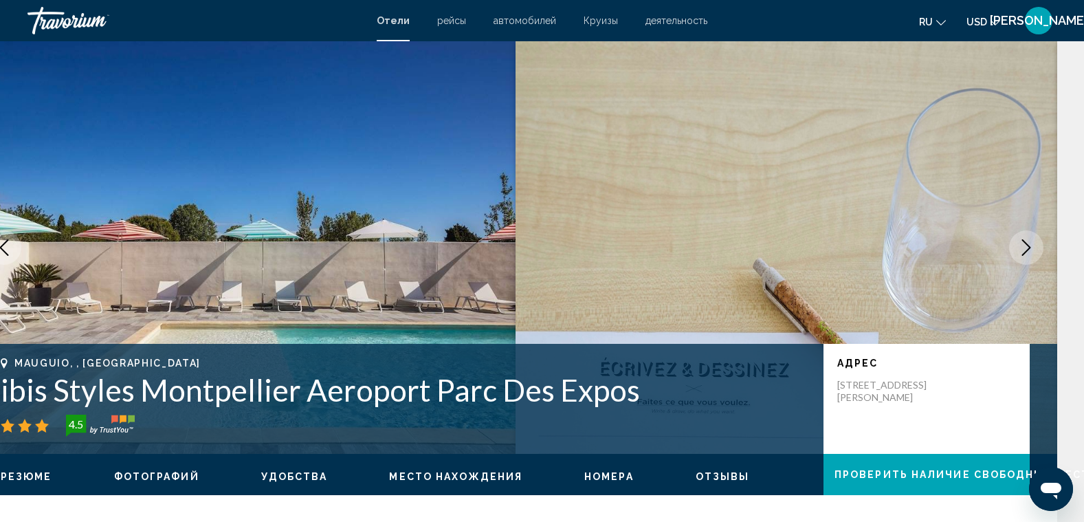
click at [1023, 245] on icon "Next image" at bounding box center [1026, 247] width 16 height 16
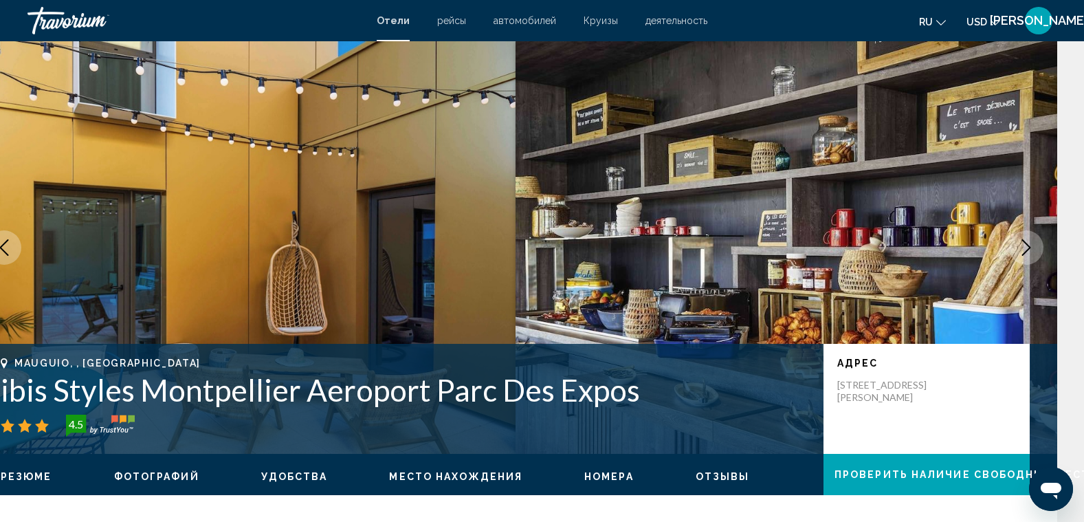
click at [1023, 245] on icon "Next image" at bounding box center [1026, 247] width 16 height 16
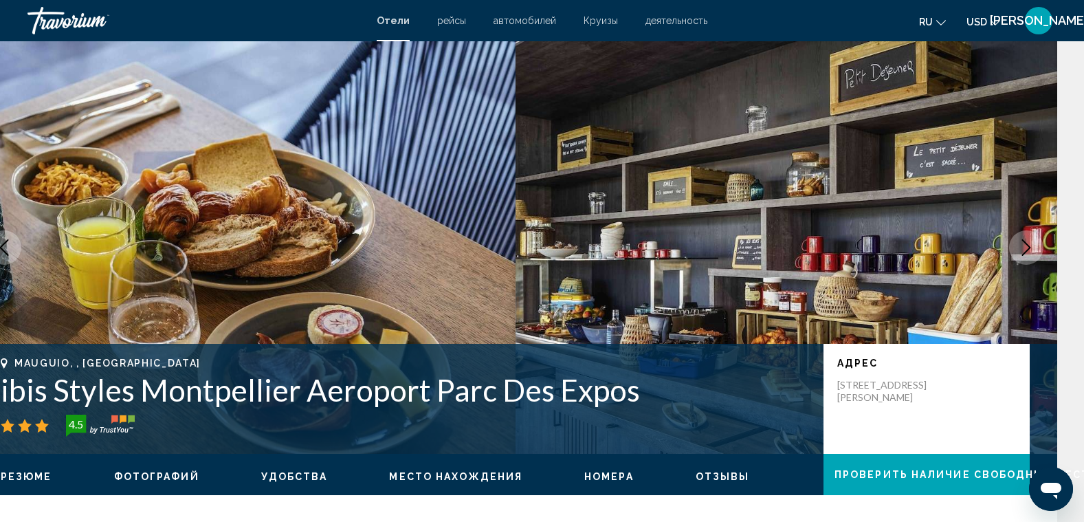
click at [1023, 245] on icon "Next image" at bounding box center [1026, 247] width 16 height 16
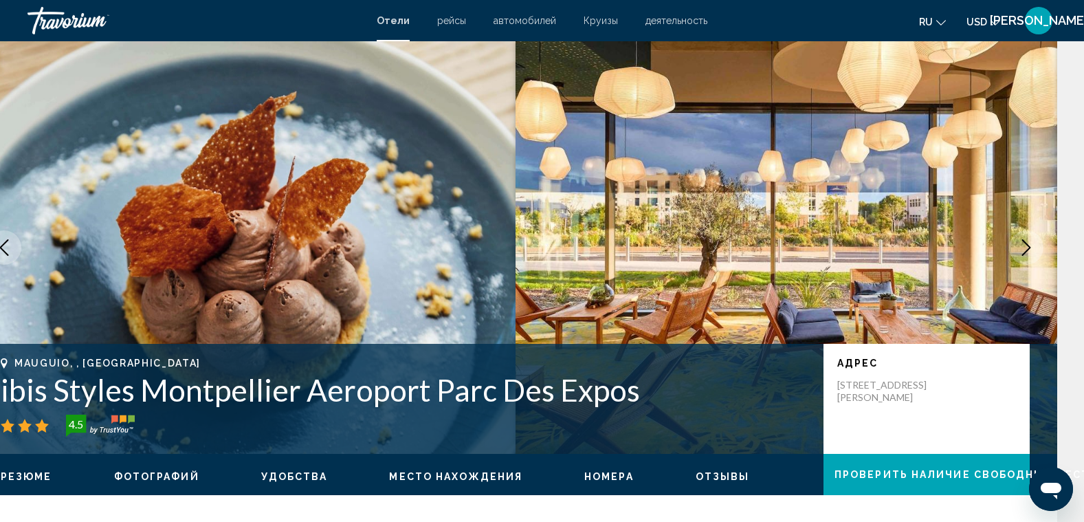
click at [1023, 245] on icon "Next image" at bounding box center [1026, 247] width 16 height 16
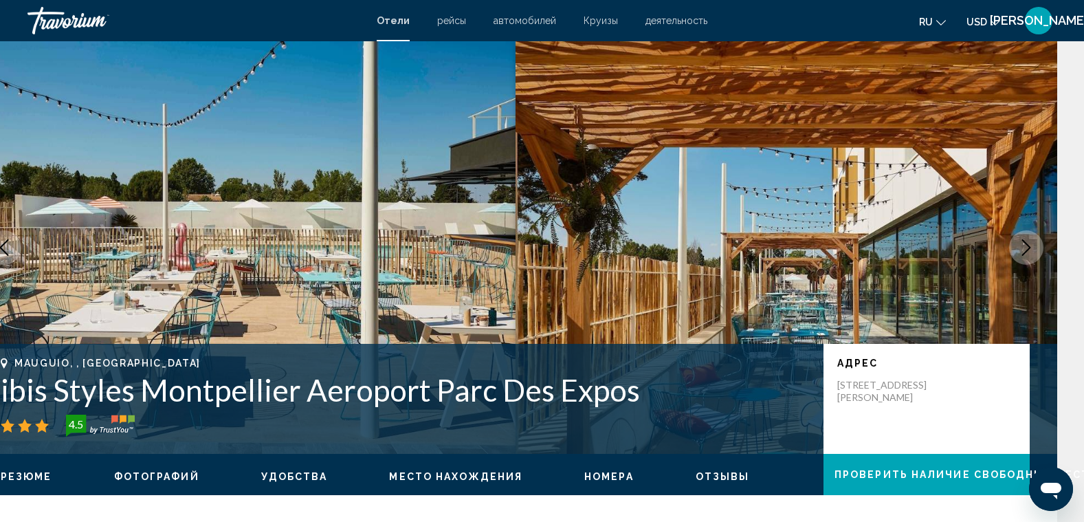
click at [1023, 245] on icon "Next image" at bounding box center [1026, 247] width 16 height 16
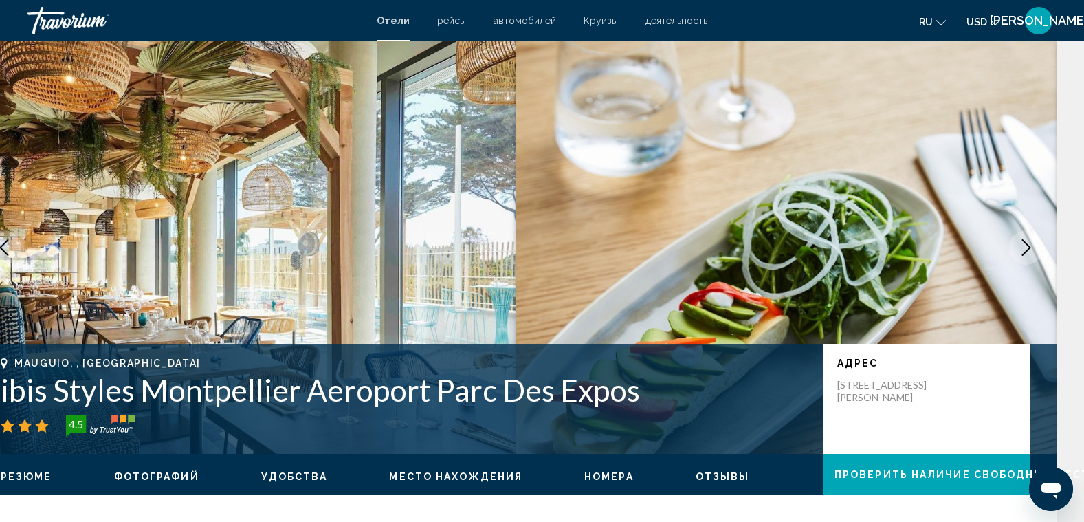
click at [1023, 245] on icon "Next image" at bounding box center [1026, 247] width 16 height 16
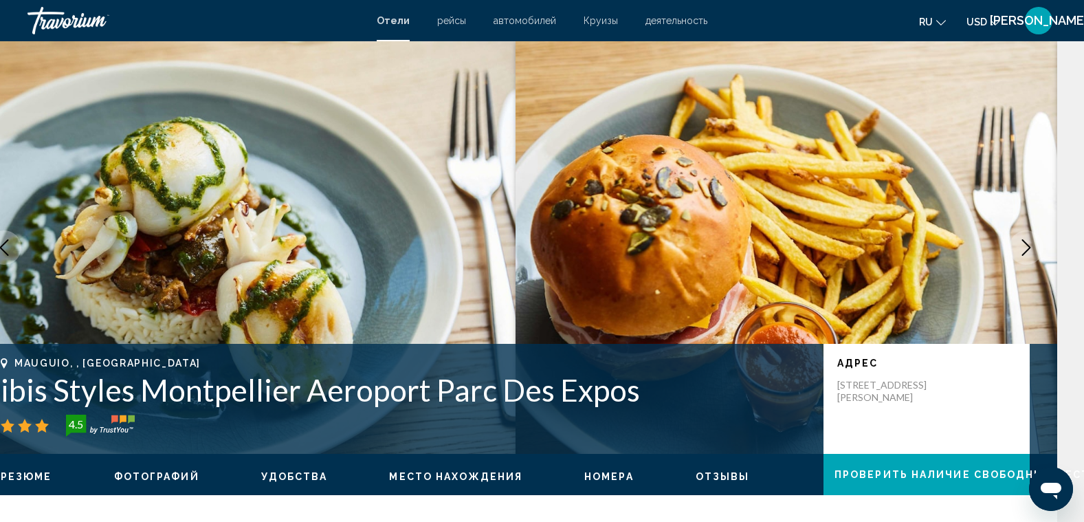
click at [1023, 245] on icon "Next image" at bounding box center [1026, 247] width 16 height 16
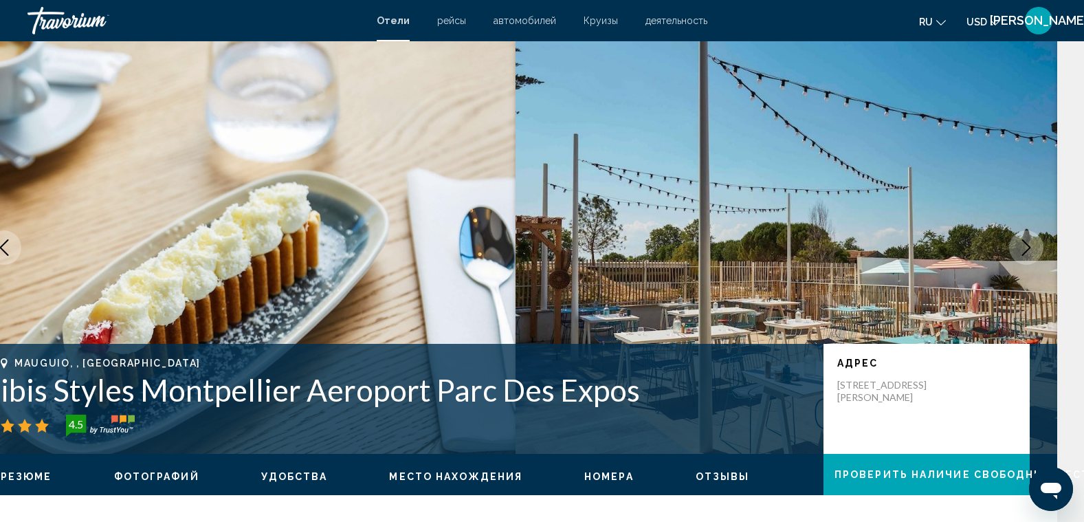
click at [1023, 245] on icon "Next image" at bounding box center [1026, 247] width 16 height 16
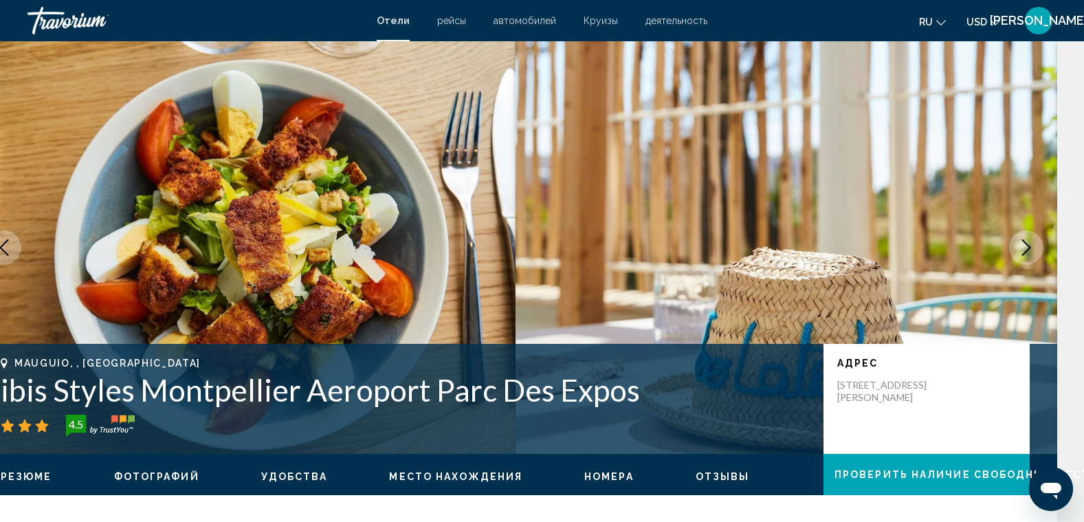
click at [1023, 245] on icon "Next image" at bounding box center [1026, 247] width 16 height 16
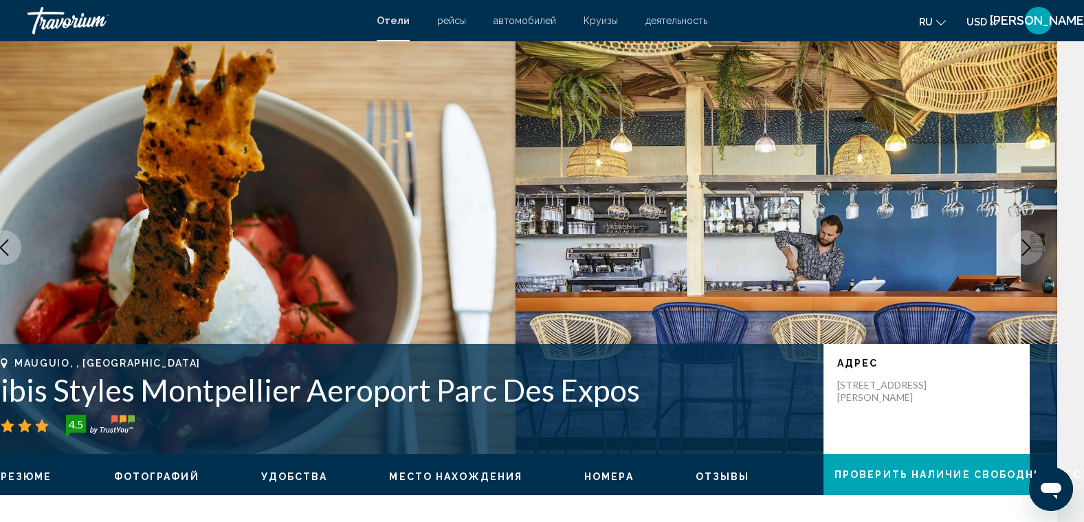
click at [1023, 245] on icon "Next image" at bounding box center [1026, 247] width 16 height 16
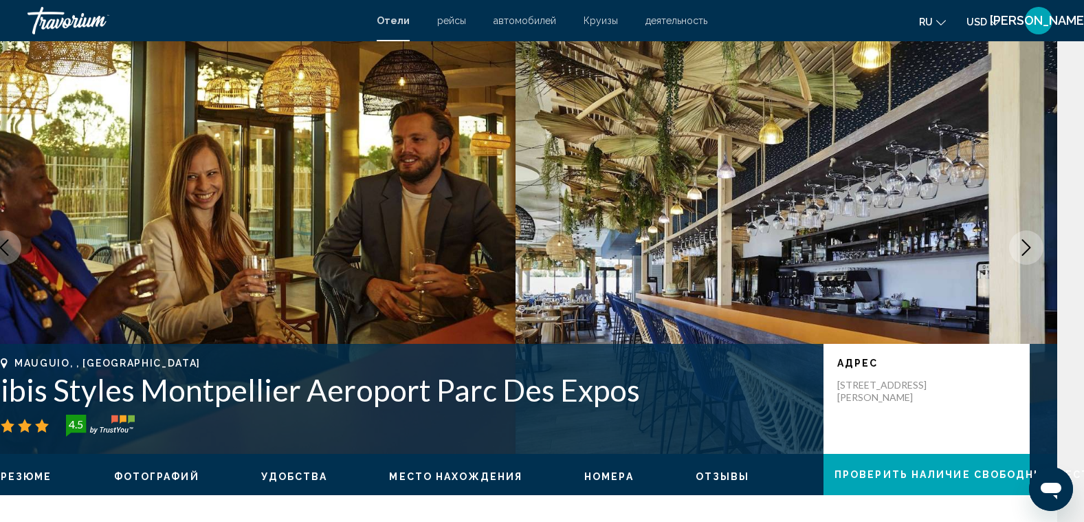
click at [1023, 245] on icon "Next image" at bounding box center [1026, 247] width 16 height 16
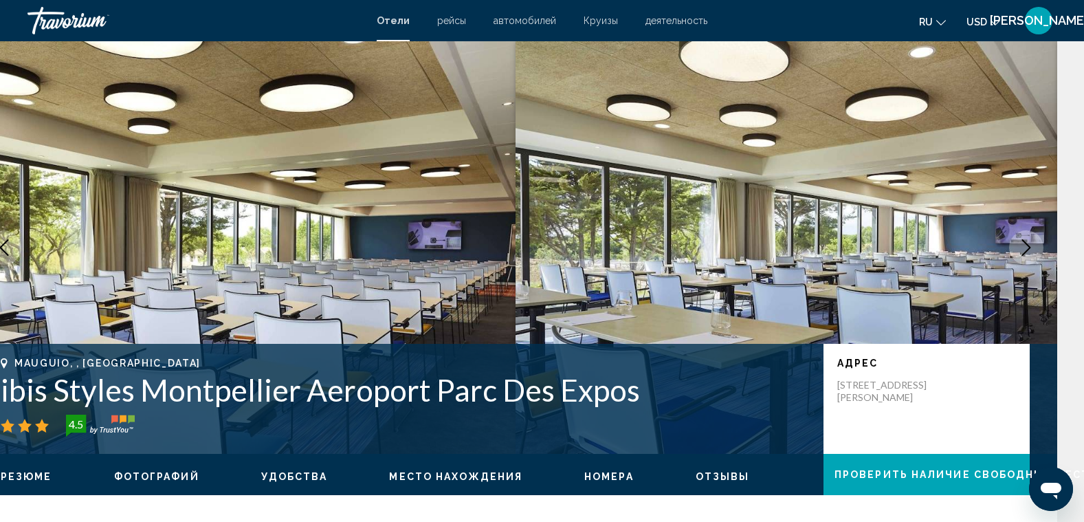
click at [1023, 245] on icon "Next image" at bounding box center [1026, 247] width 16 height 16
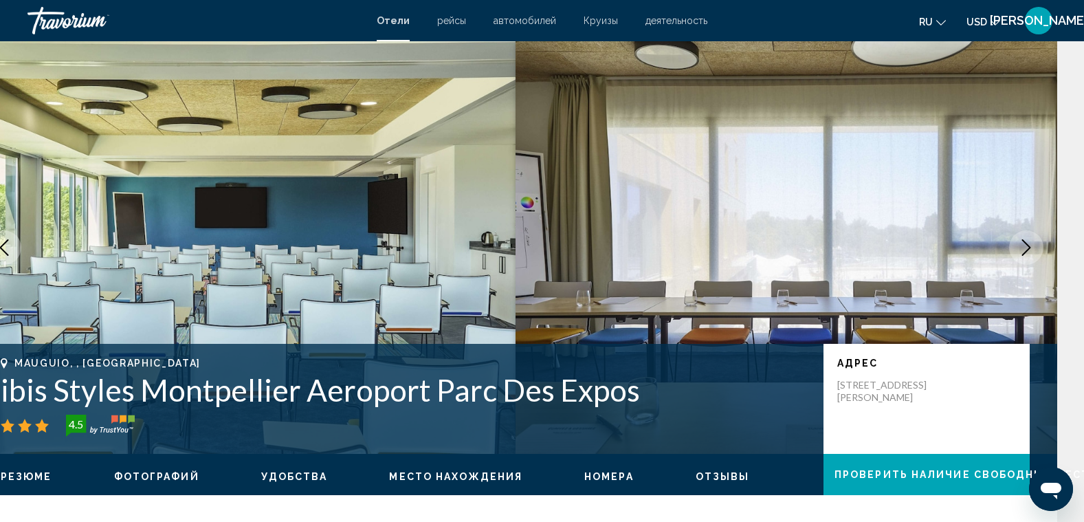
click at [1023, 245] on icon "Next image" at bounding box center [1026, 247] width 16 height 16
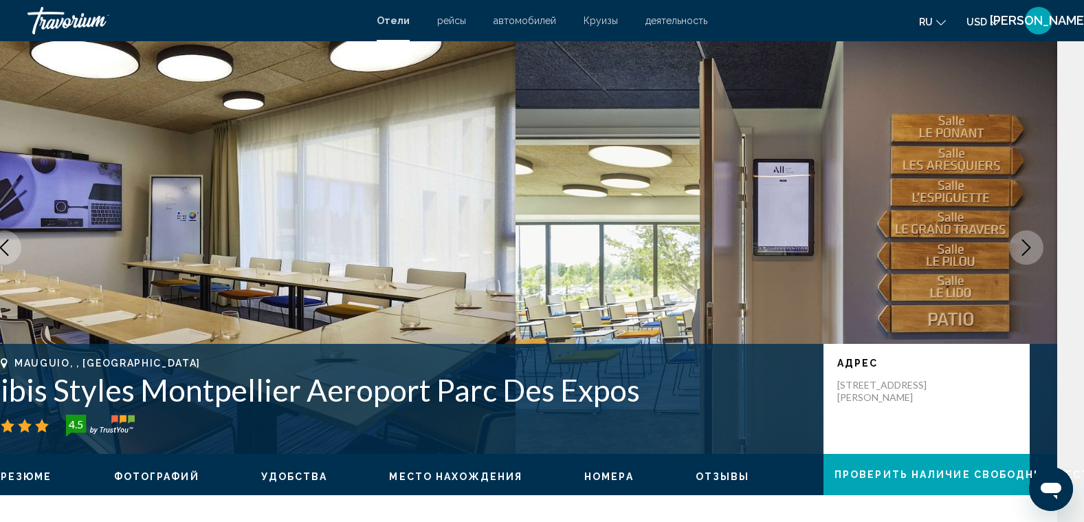
click at [1023, 245] on icon "Next image" at bounding box center [1026, 247] width 16 height 16
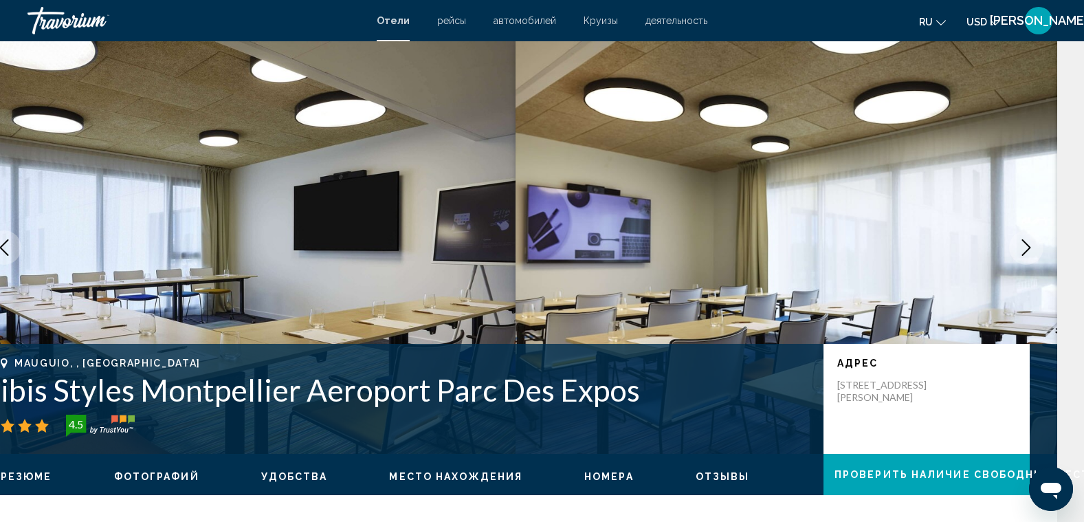
click at [1023, 245] on icon "Next image" at bounding box center [1026, 247] width 16 height 16
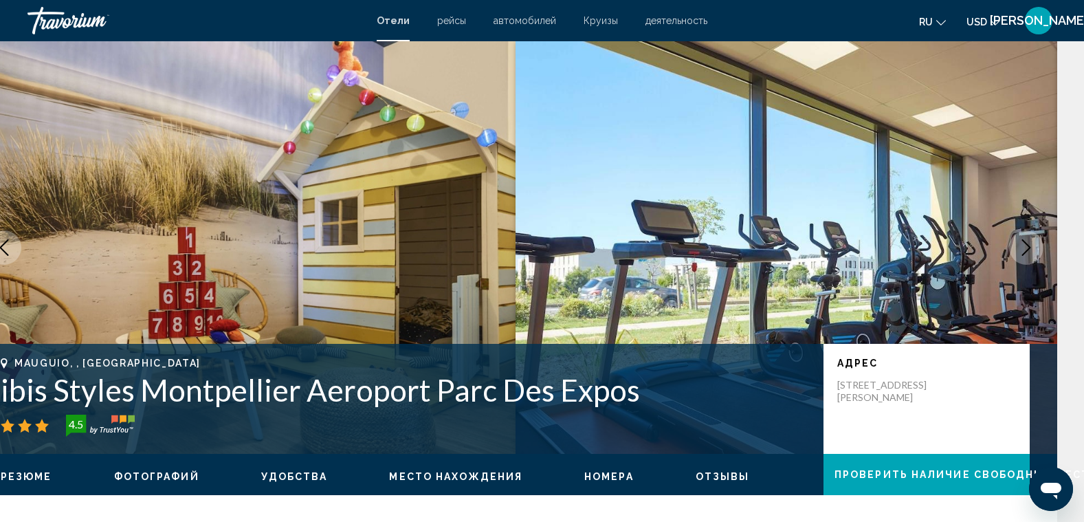
click at [1023, 245] on icon "Next image" at bounding box center [1026, 247] width 16 height 16
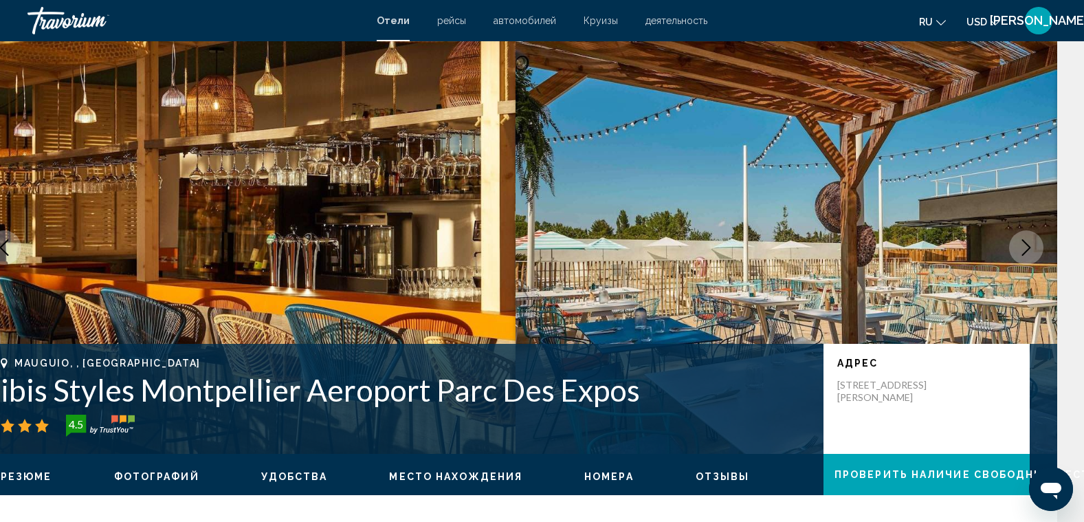
click at [1023, 245] on icon "Next image" at bounding box center [1026, 247] width 16 height 16
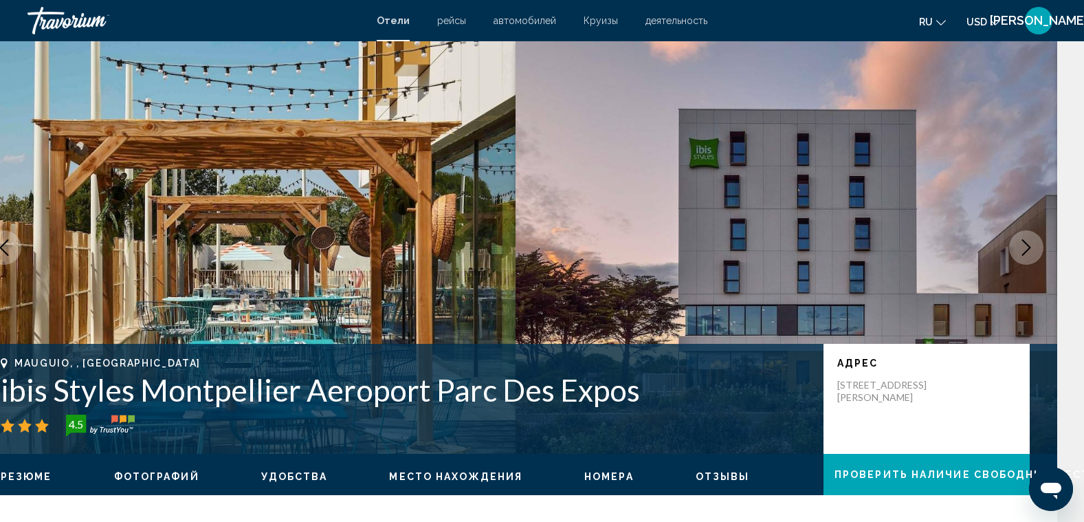
click at [1023, 245] on icon "Next image" at bounding box center [1026, 247] width 16 height 16
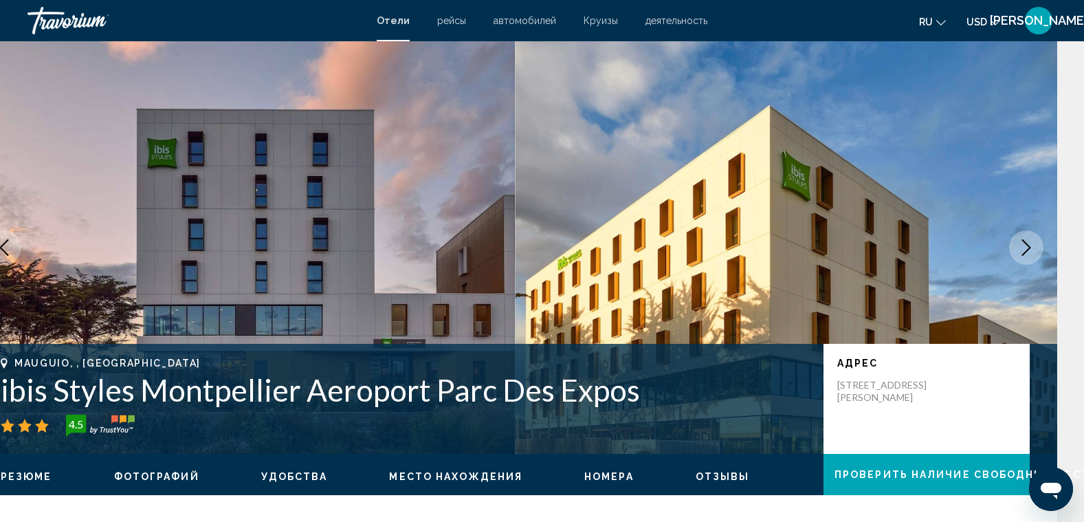
click at [1023, 245] on icon "Next image" at bounding box center [1026, 247] width 16 height 16
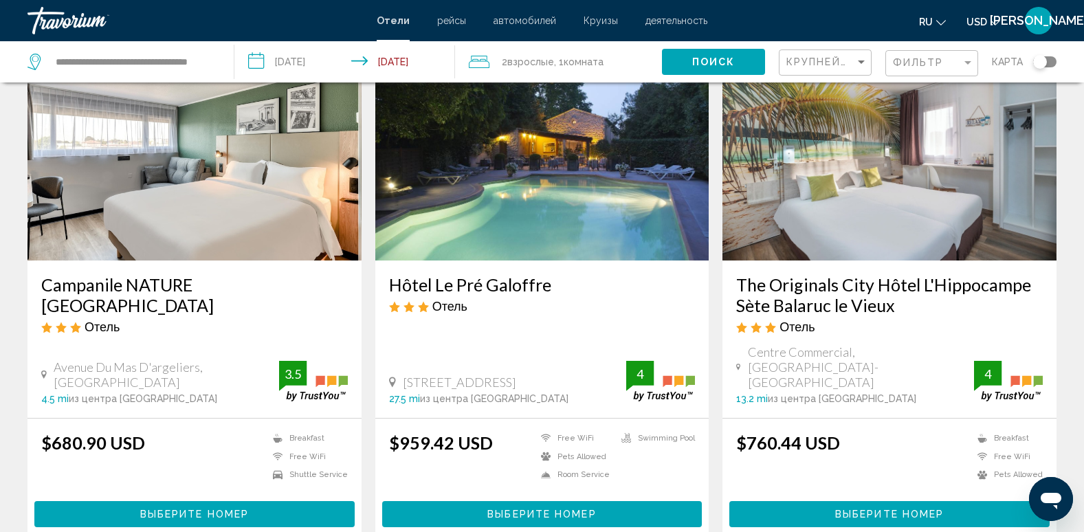
scroll to position [1237, 0]
